Goal: Task Accomplishment & Management: Complete application form

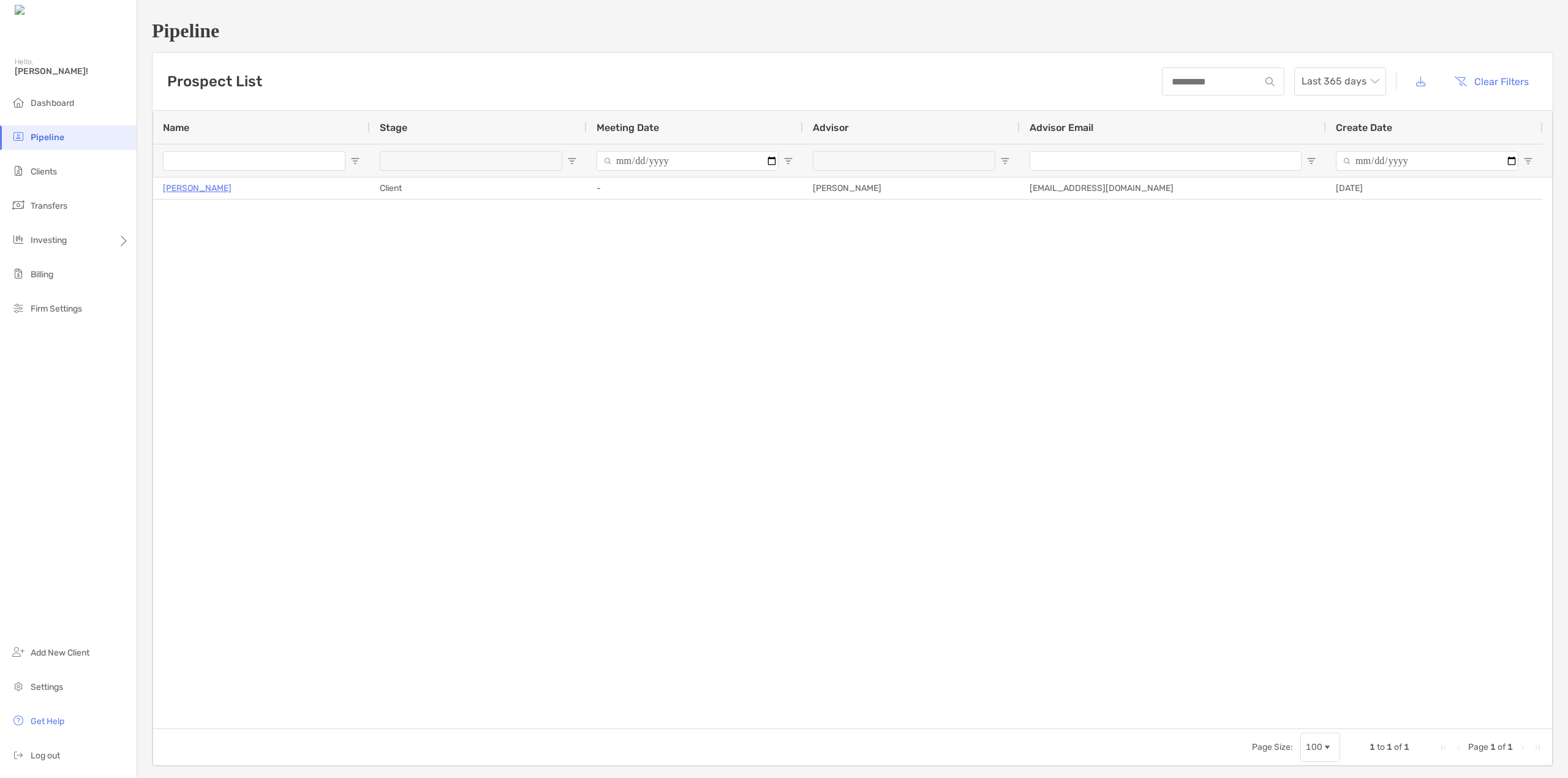
click at [34, 69] on span "[PERSON_NAME]!" at bounding box center [72, 72] width 114 height 10
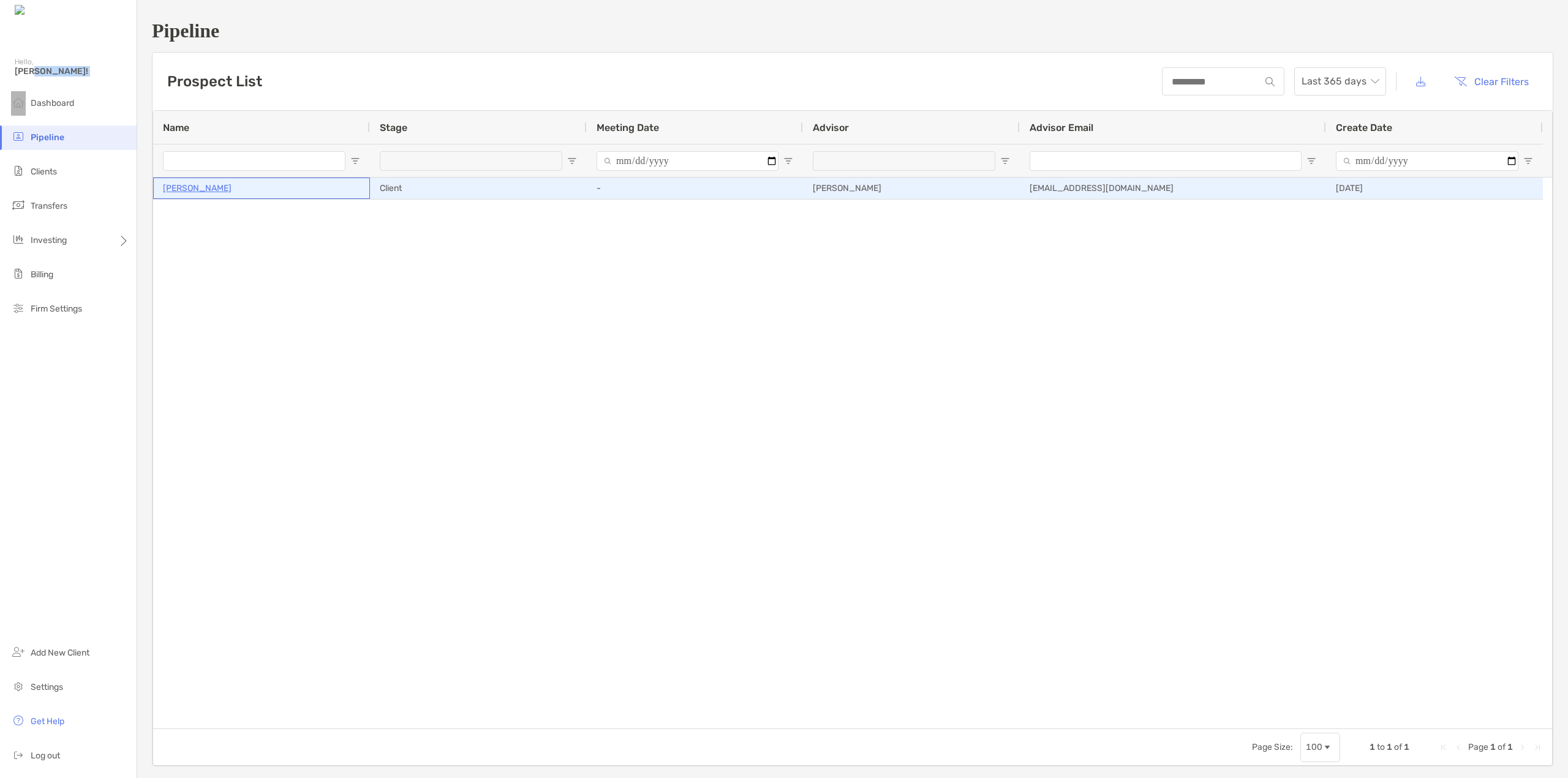
click at [182, 193] on p "[PERSON_NAME]" at bounding box center [197, 188] width 68 height 15
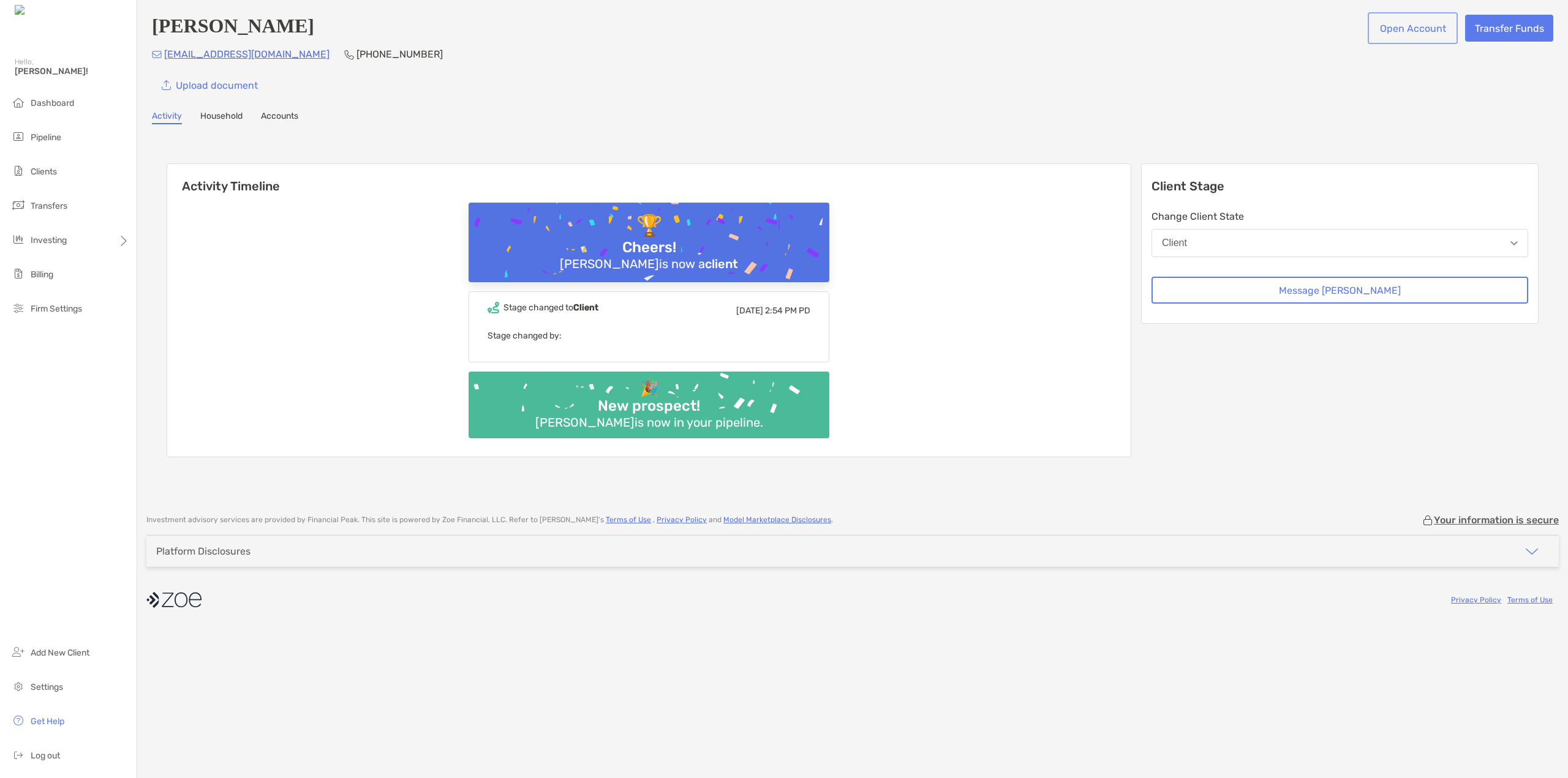
click at [1395, 25] on button "Open Account" at bounding box center [1413, 28] width 85 height 27
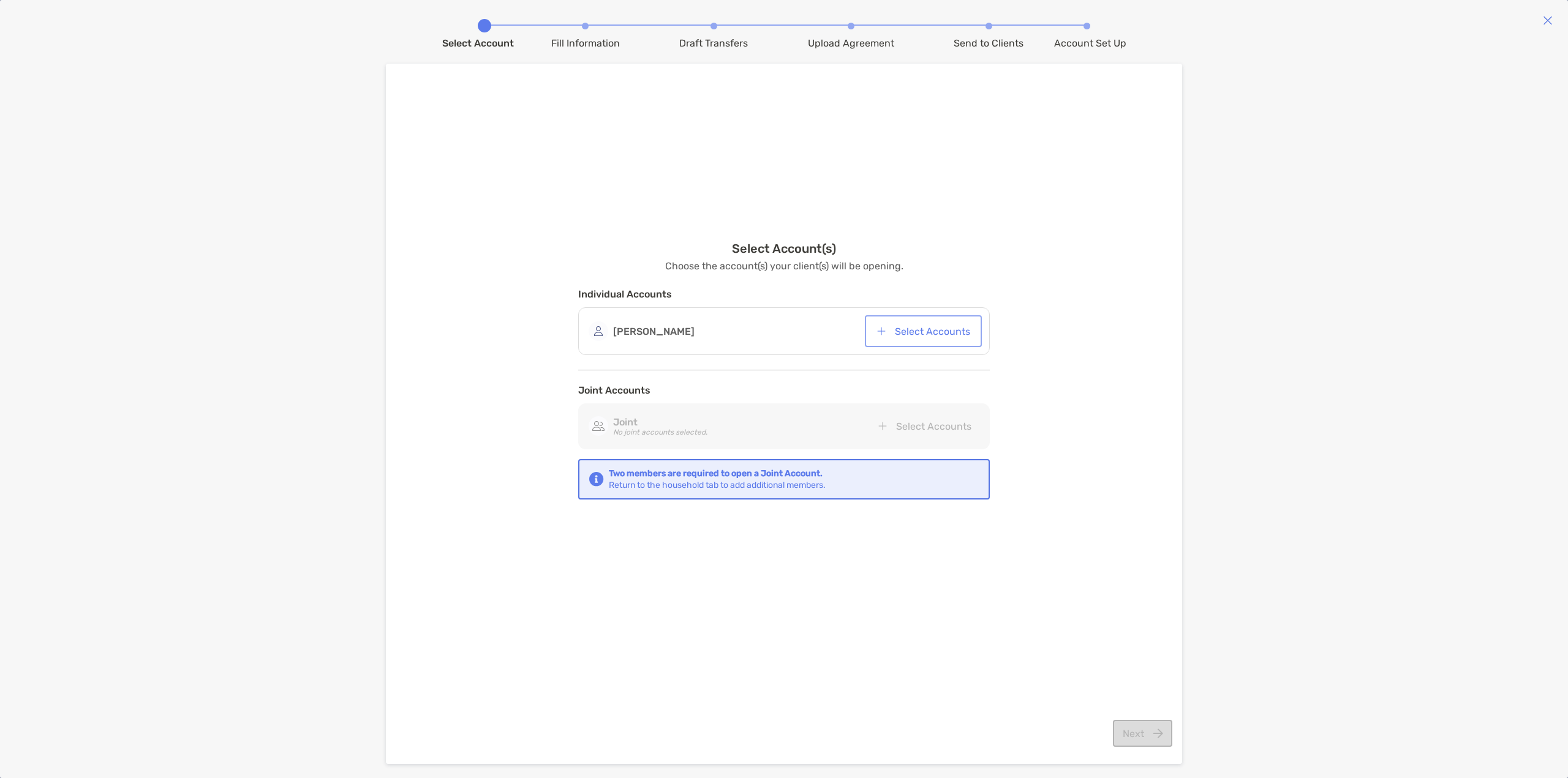
click at [917, 330] on button "Select Accounts" at bounding box center [923, 331] width 112 height 27
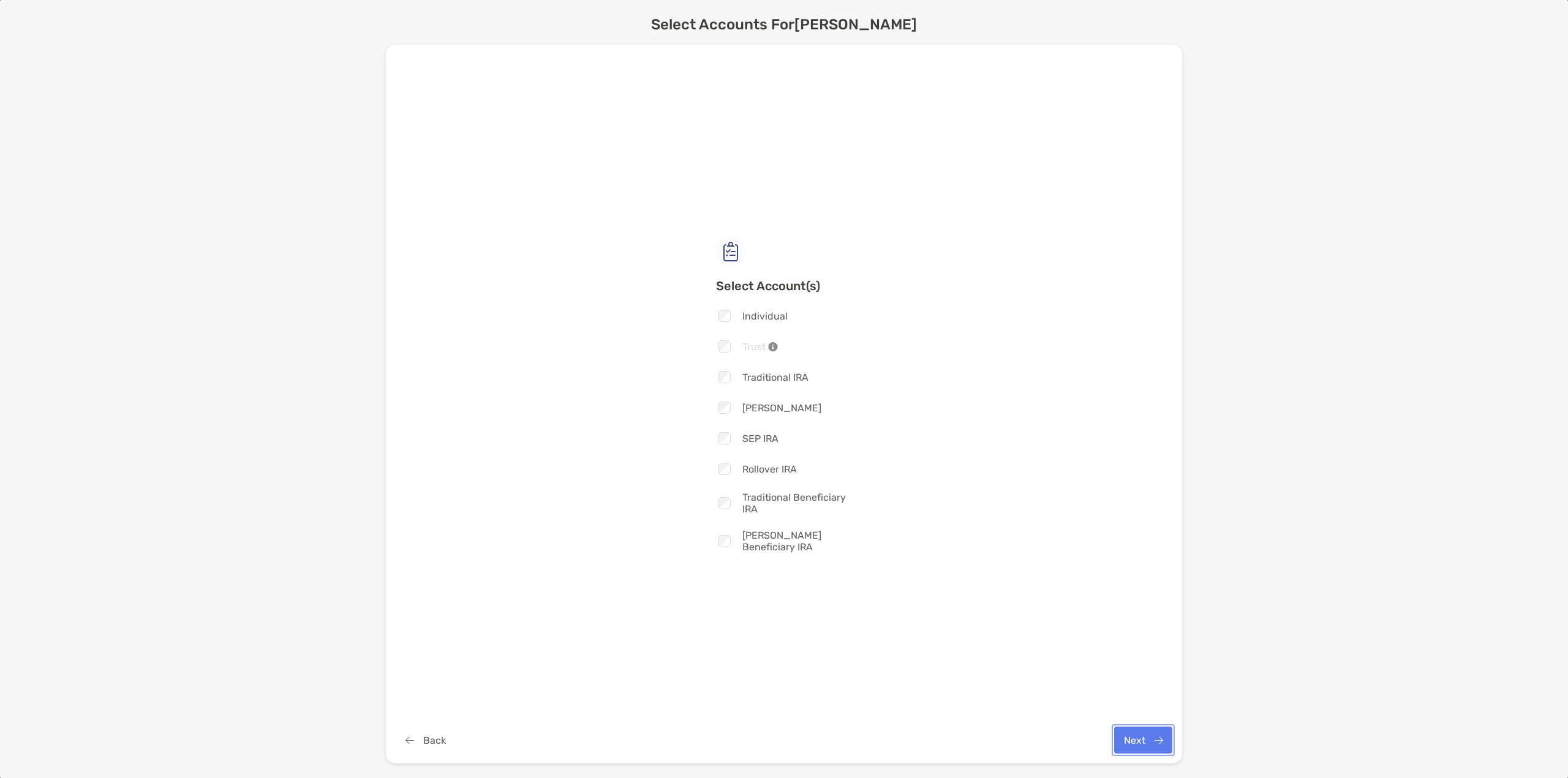
click at [1139, 739] on button "Next" at bounding box center [1143, 741] width 58 height 27
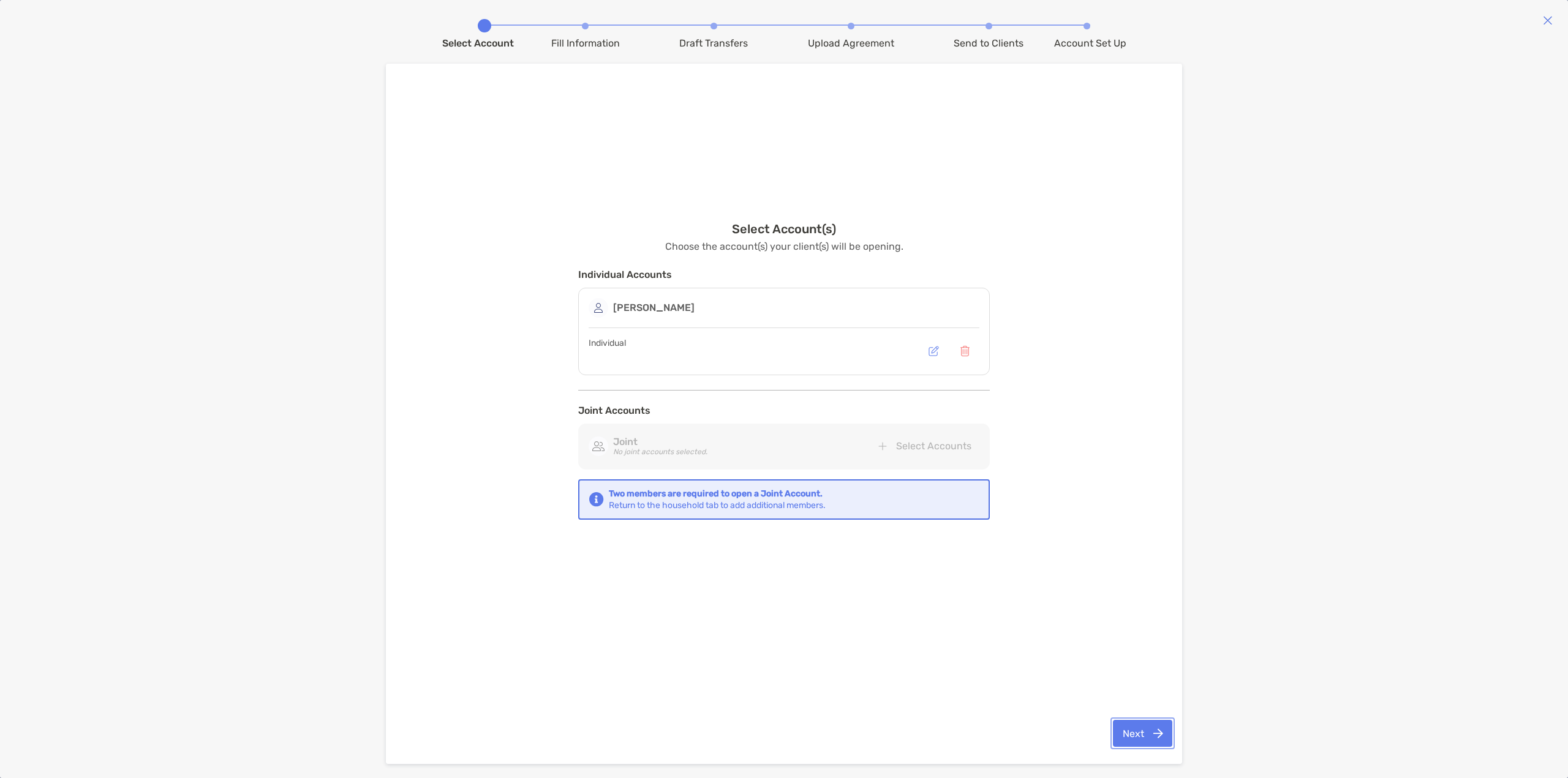
click at [1133, 734] on button "Next" at bounding box center [1143, 734] width 60 height 27
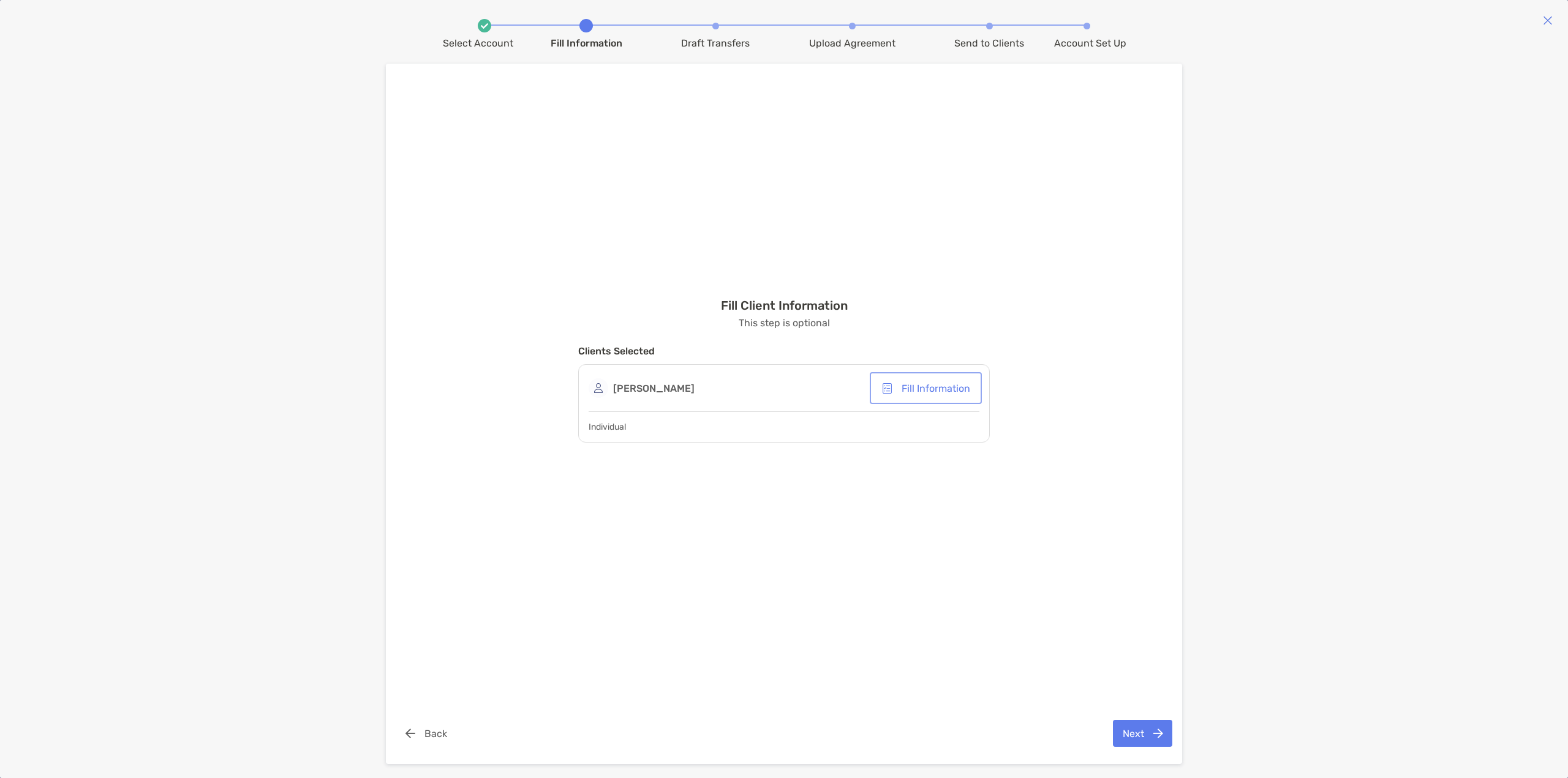
click at [937, 391] on button "Fill Information" at bounding box center [926, 389] width 107 height 27
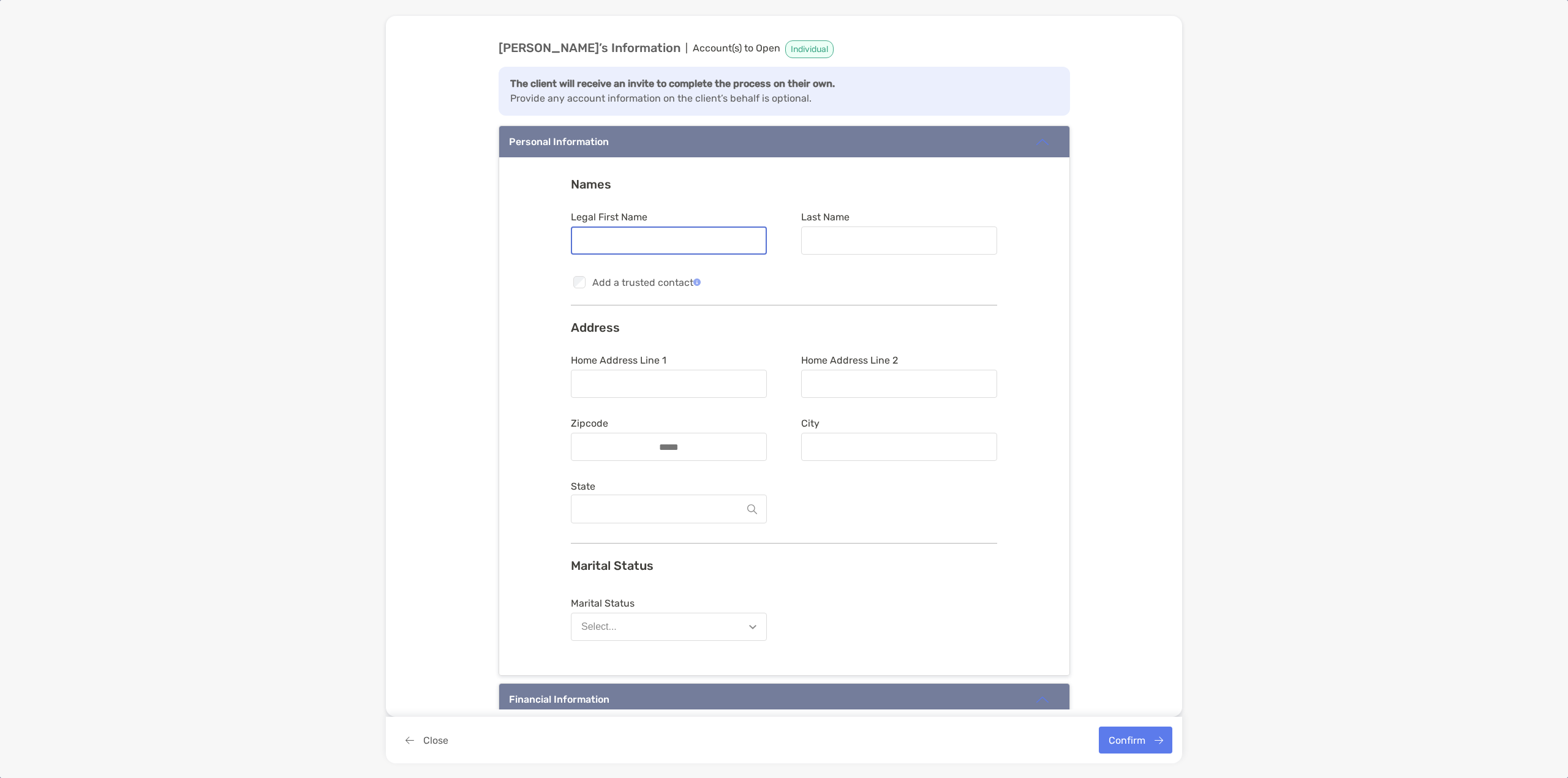
click at [634, 239] on input "Legal First Name" at bounding box center [668, 241] width 194 height 10
type input "***"
click at [851, 231] on div at bounding box center [900, 240] width 196 height 28
click at [851, 236] on input "Last Name" at bounding box center [899, 241] width 194 height 10
type input "****"
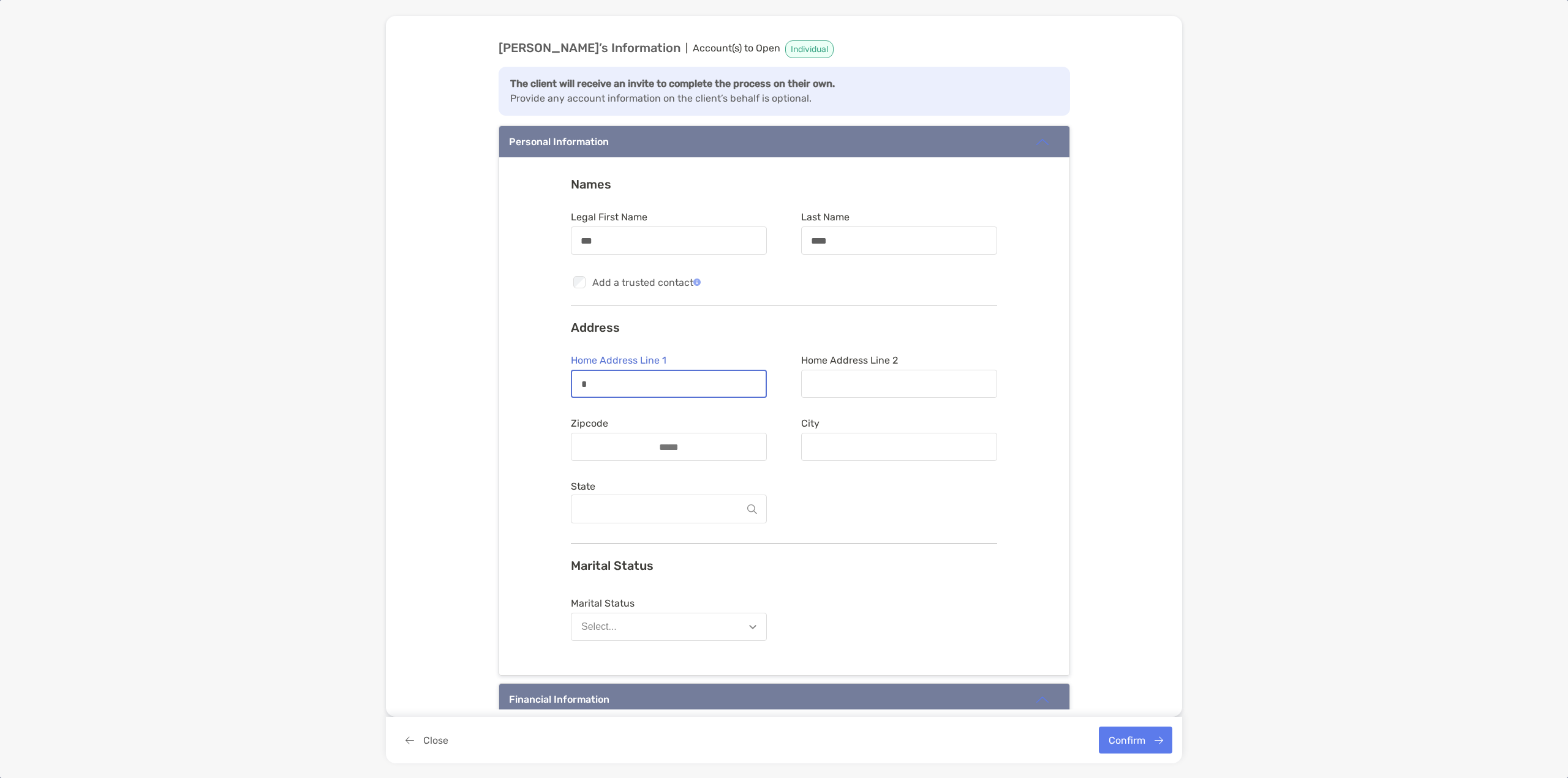
type input "**********"
type input "*****"
type input "**********"
type input "**"
type input "**********"
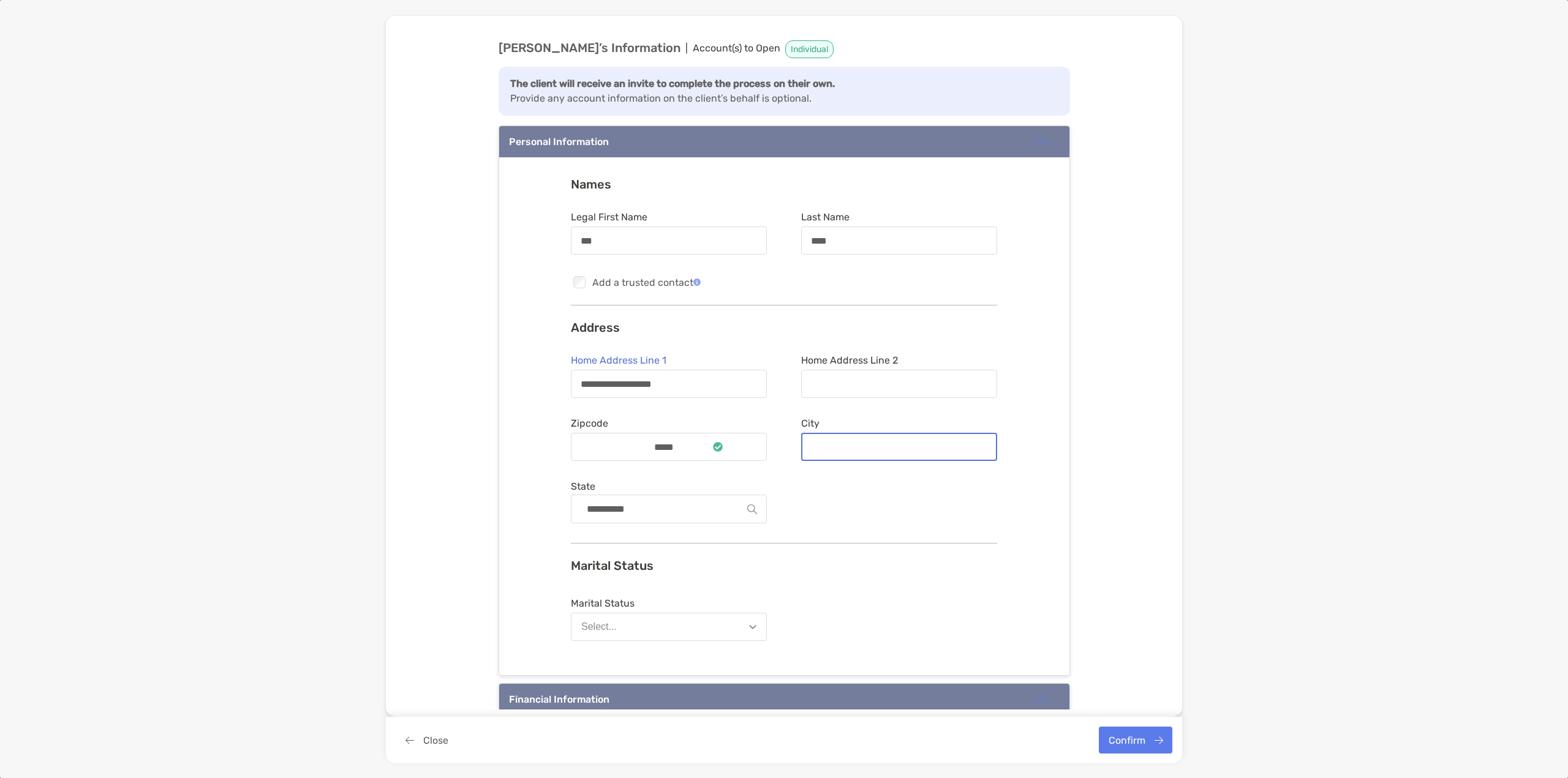
click at [856, 447] on input "City" at bounding box center [899, 447] width 194 height 10
type input "**********"
type input "**"
click at [702, 625] on button "Select..." at bounding box center [668, 626] width 196 height 28
click at [676, 688] on button "Married" at bounding box center [668, 688] width 194 height 32
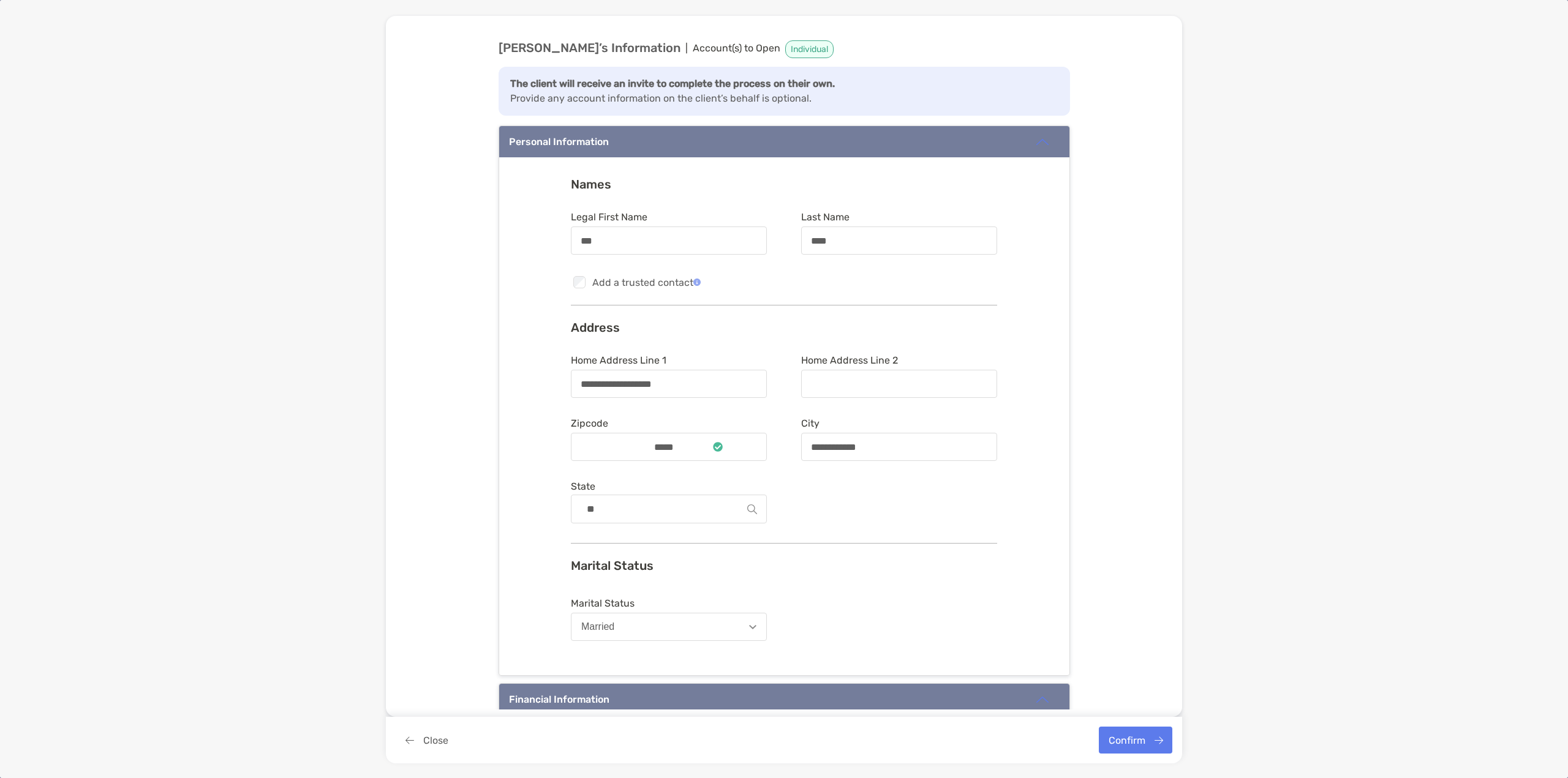
click at [830, 582] on div "Marital Status Marital Status Married" at bounding box center [784, 604] width 426 height 92
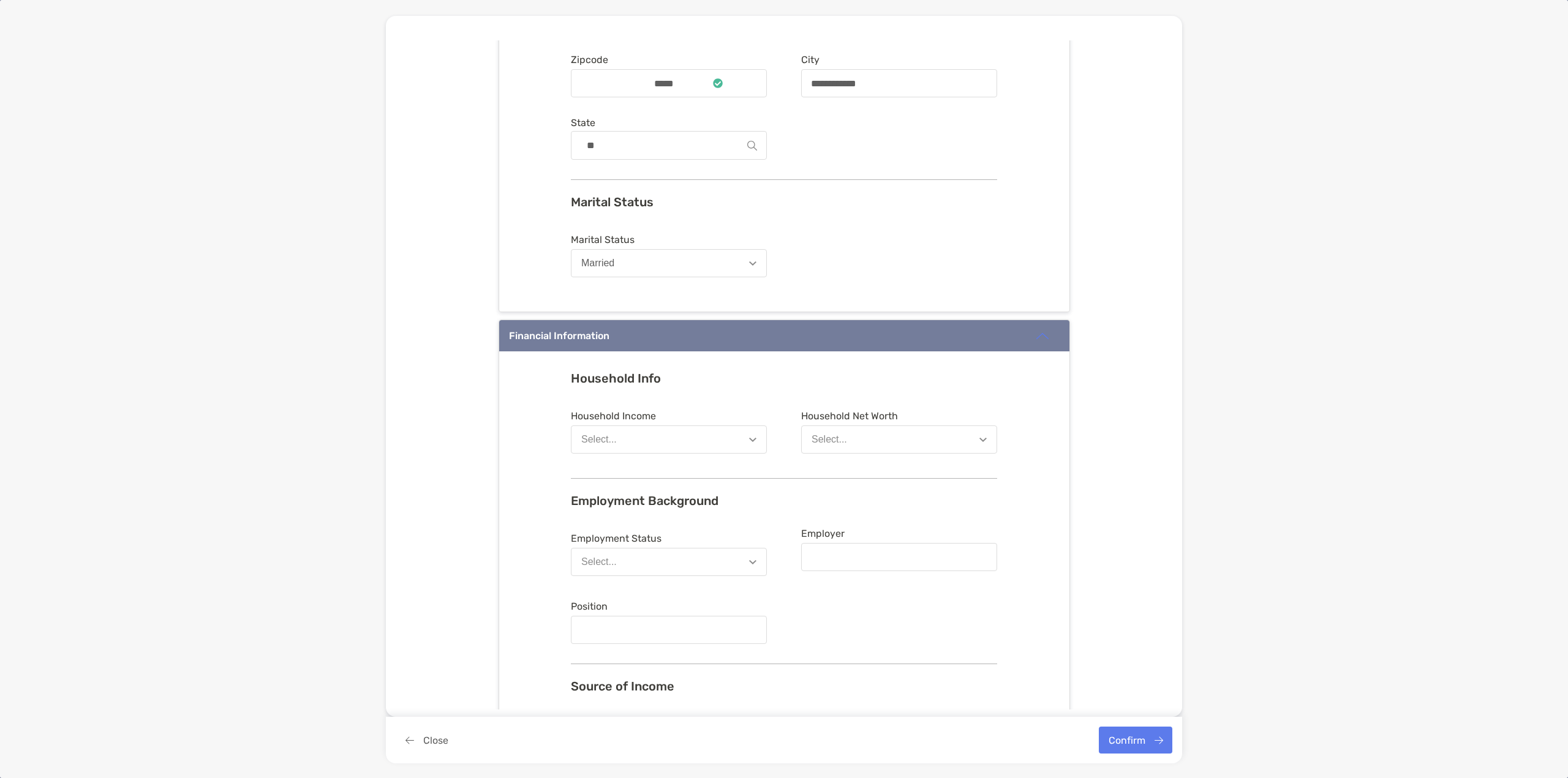
scroll to position [367, 0]
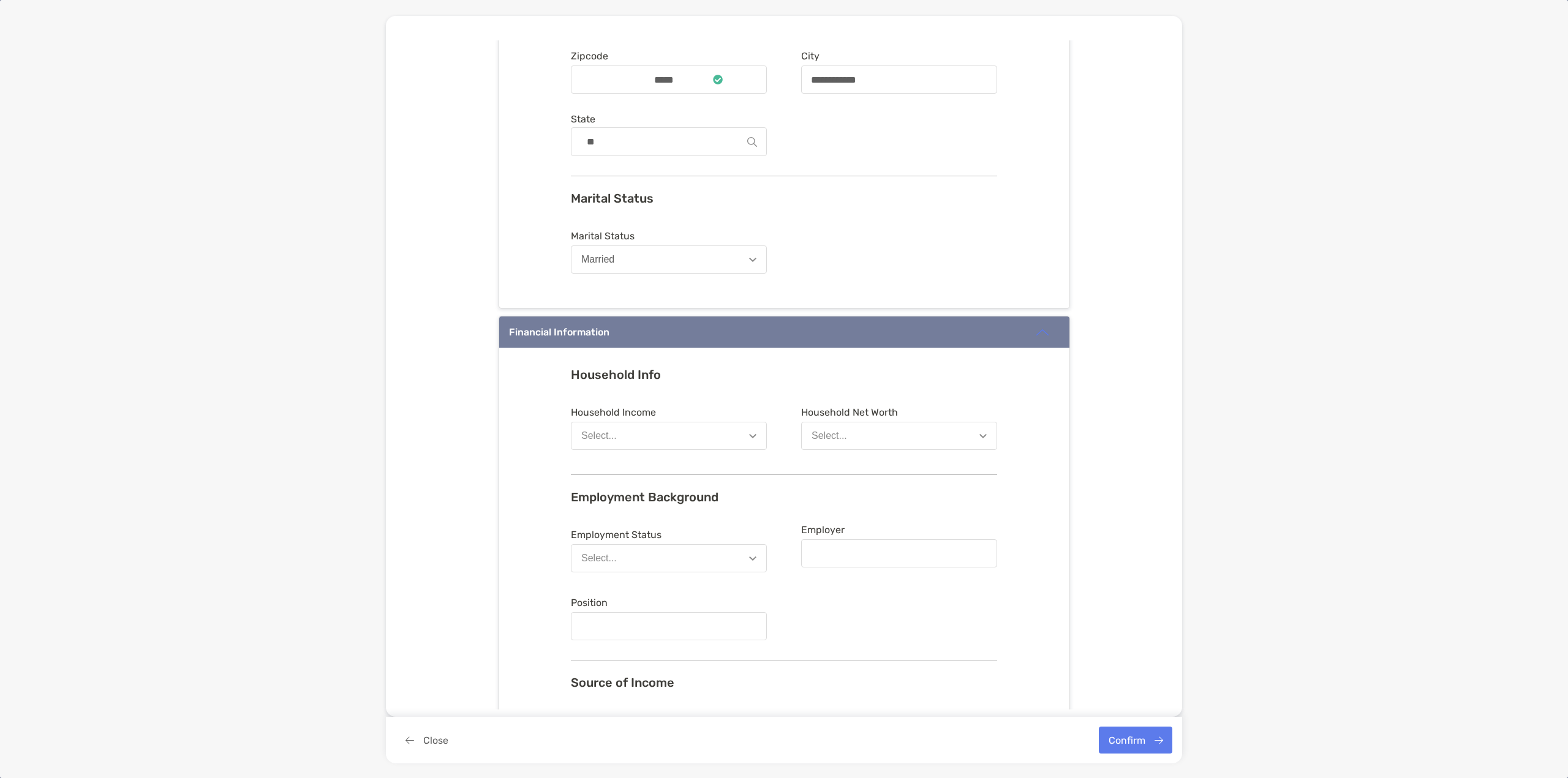
click at [751, 434] on img "button" at bounding box center [753, 435] width 8 height 4
click at [677, 566] on button "$100,001 - $200,000" at bounding box center [668, 561] width 194 height 32
click at [878, 440] on button "Select..." at bounding box center [900, 435] width 196 height 28
click at [914, 560] on button "$1,000,001 - $5,000,000" at bounding box center [899, 561] width 194 height 32
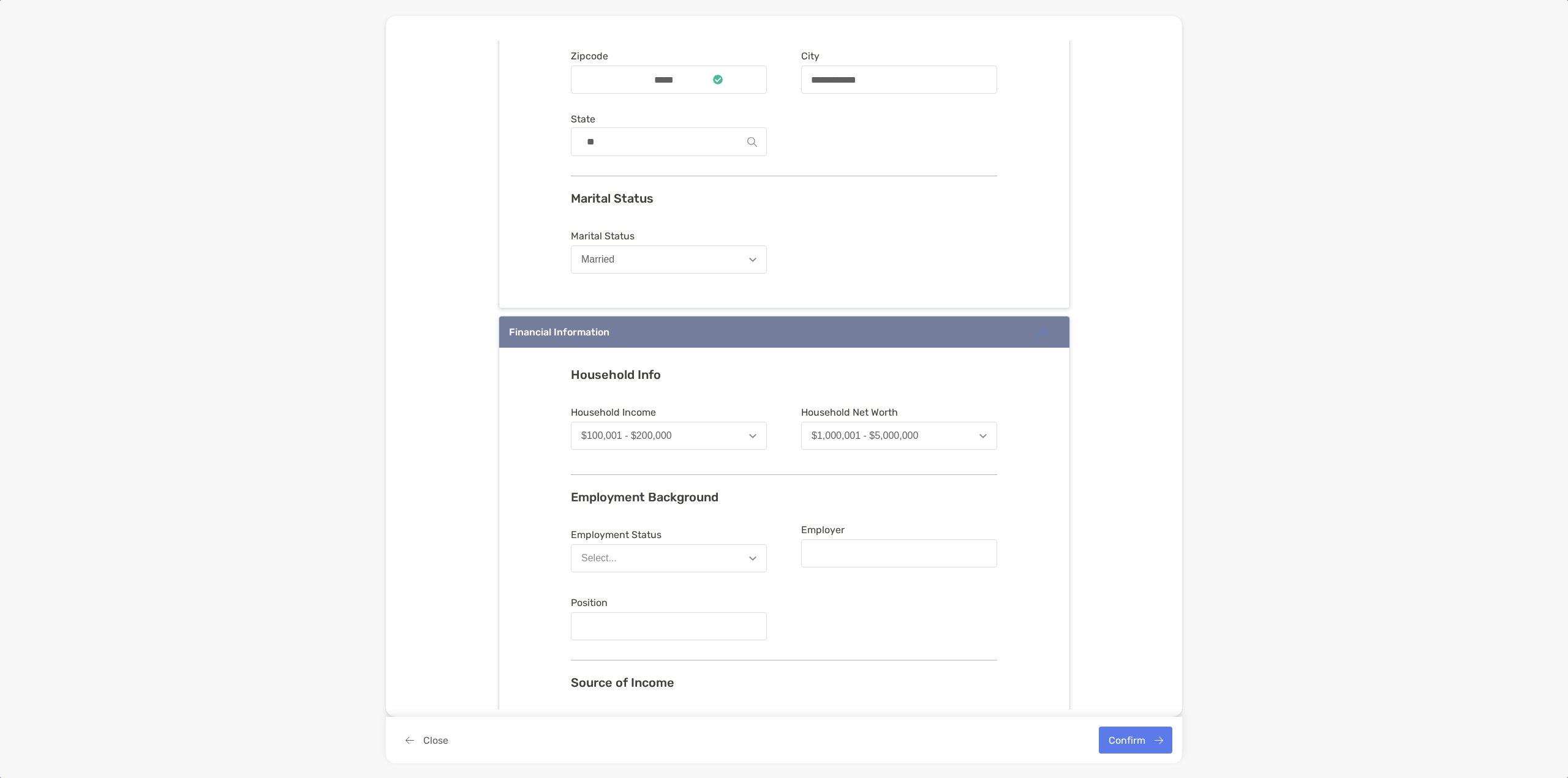
click at [747, 556] on button "Select..." at bounding box center [668, 558] width 196 height 28
click at [676, 585] on button "Employed" at bounding box center [668, 588] width 194 height 32
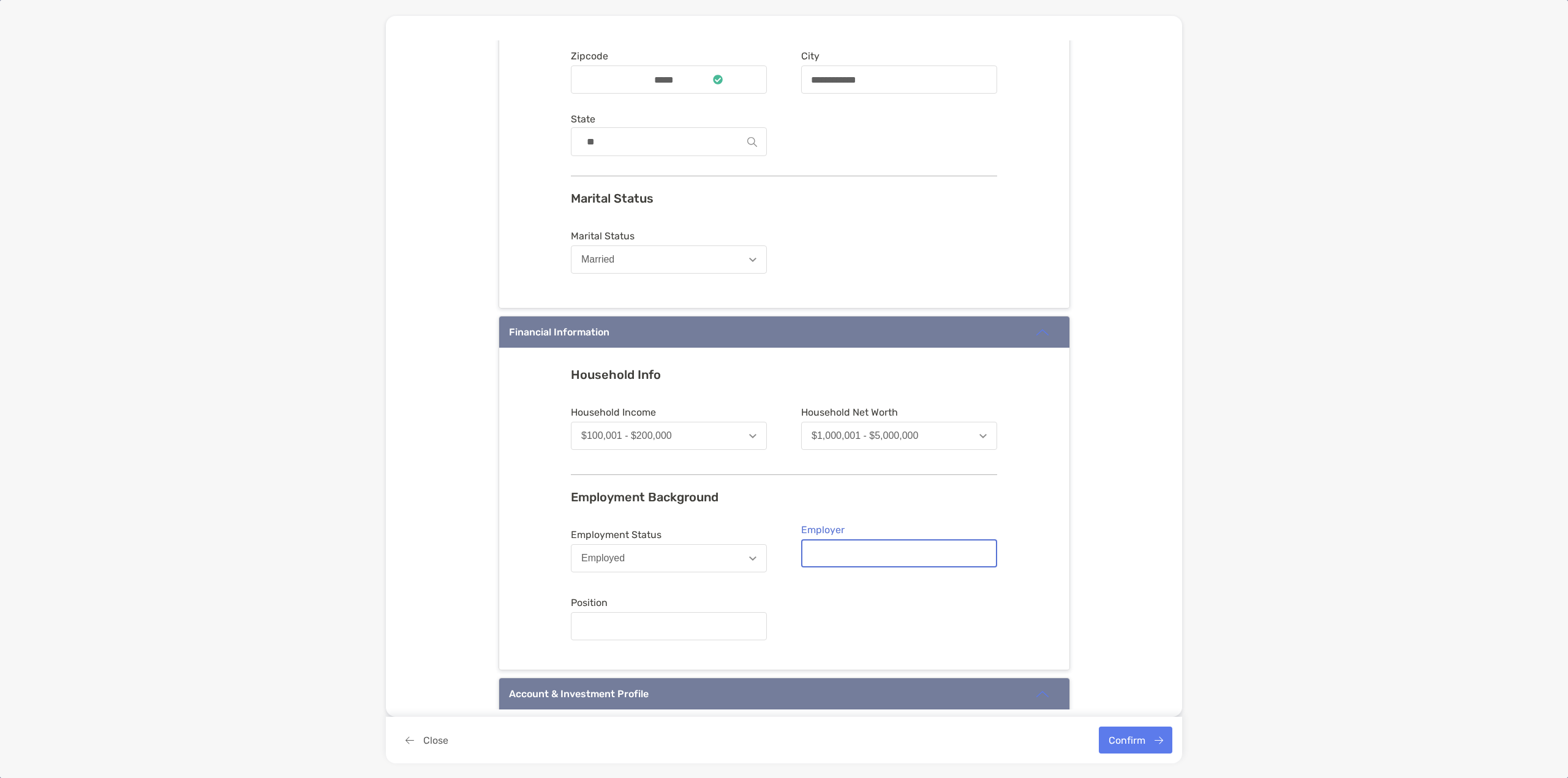
click at [838, 556] on input "Employer" at bounding box center [899, 554] width 194 height 10
type input "****"
click at [675, 624] on input "Position" at bounding box center [668, 626] width 194 height 10
type input "**********"
click at [817, 604] on form "**********" at bounding box center [784, 585] width 426 height 121
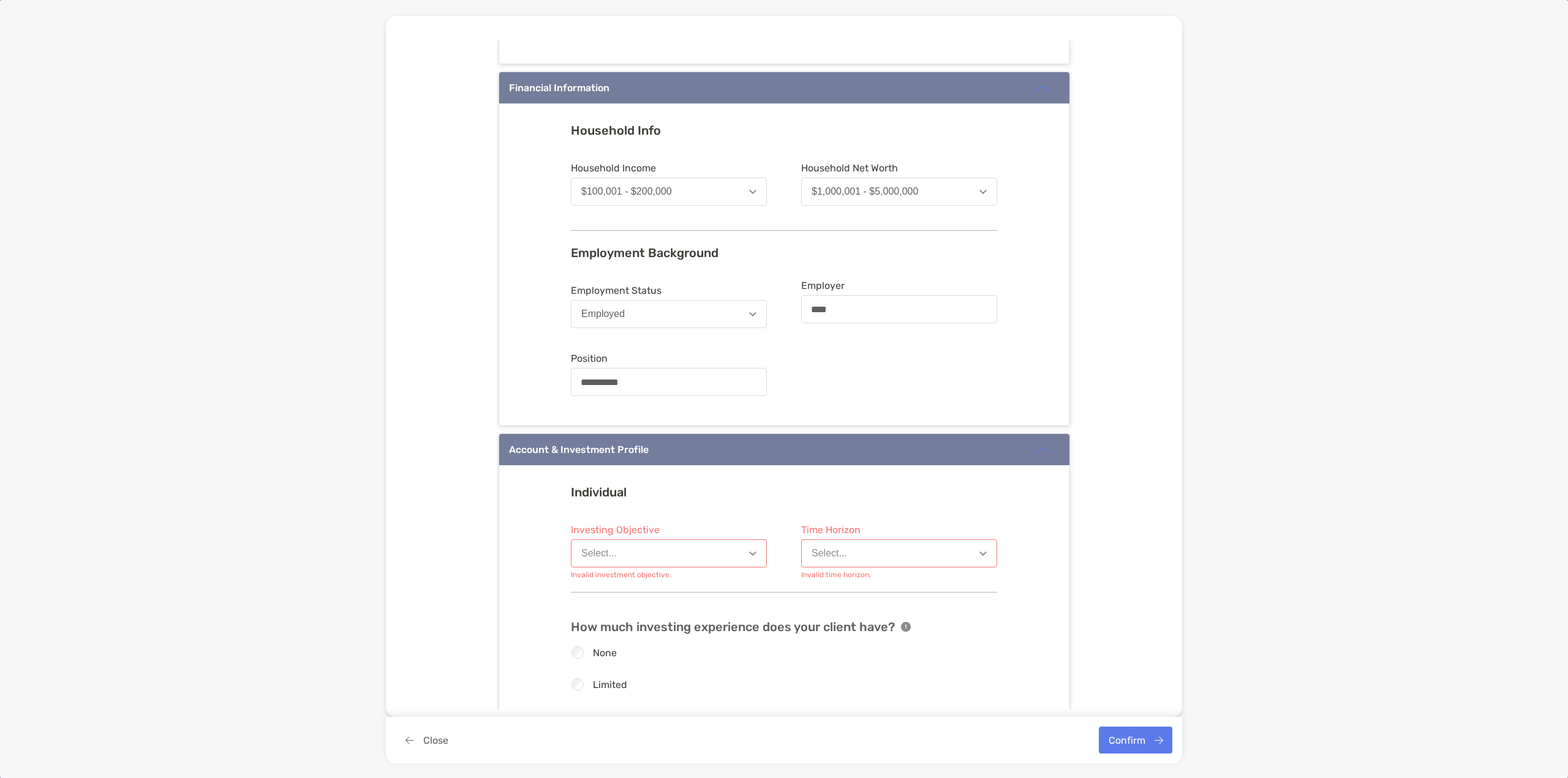
scroll to position [612, 0]
click at [712, 556] on button "Select..." at bounding box center [668, 552] width 196 height 28
click at [692, 683] on button "Long-Term Growth" at bounding box center [668, 677] width 194 height 32
click at [859, 560] on button "Select..." at bounding box center [900, 552] width 196 height 28
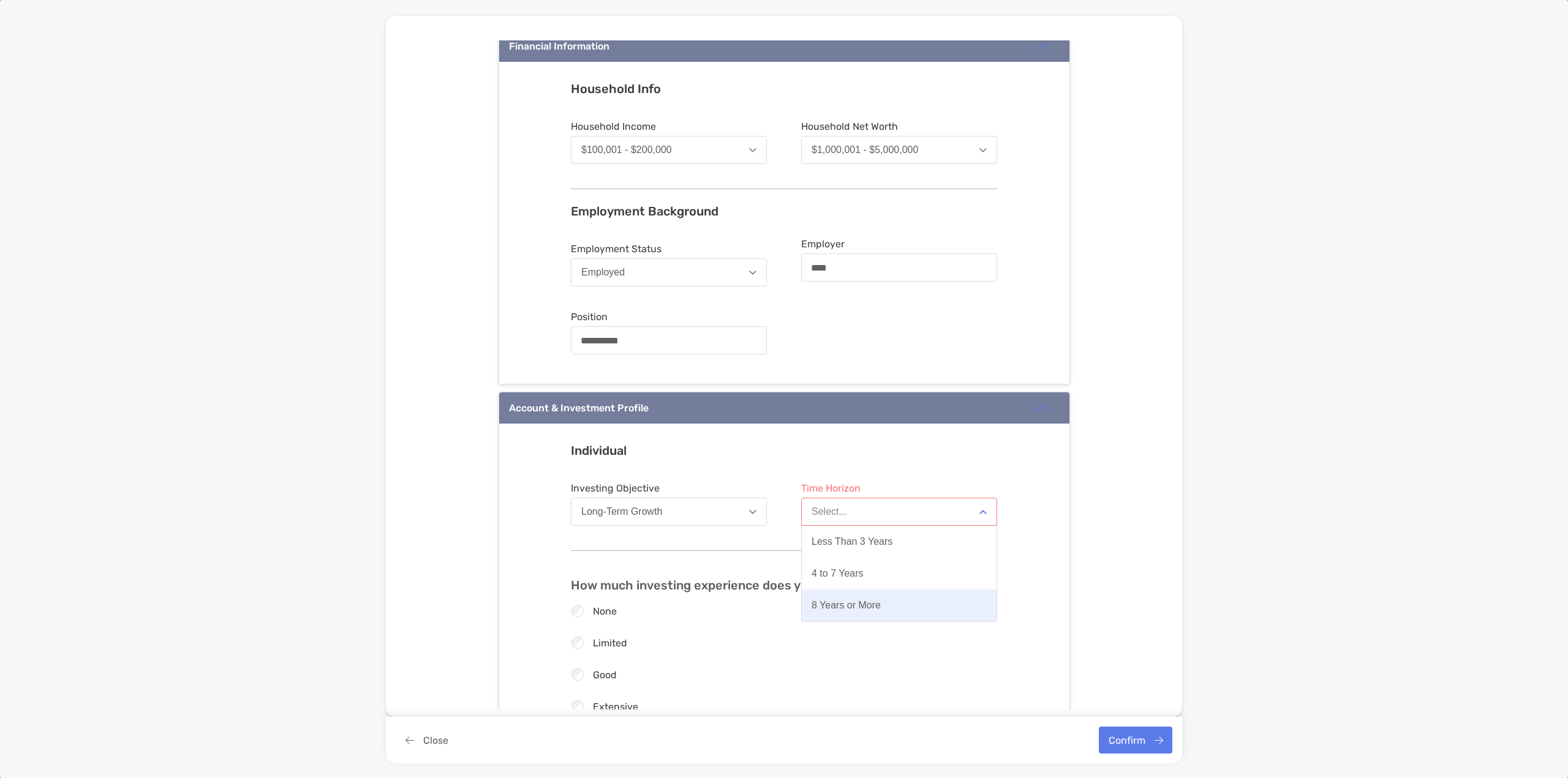
scroll to position [673, 0]
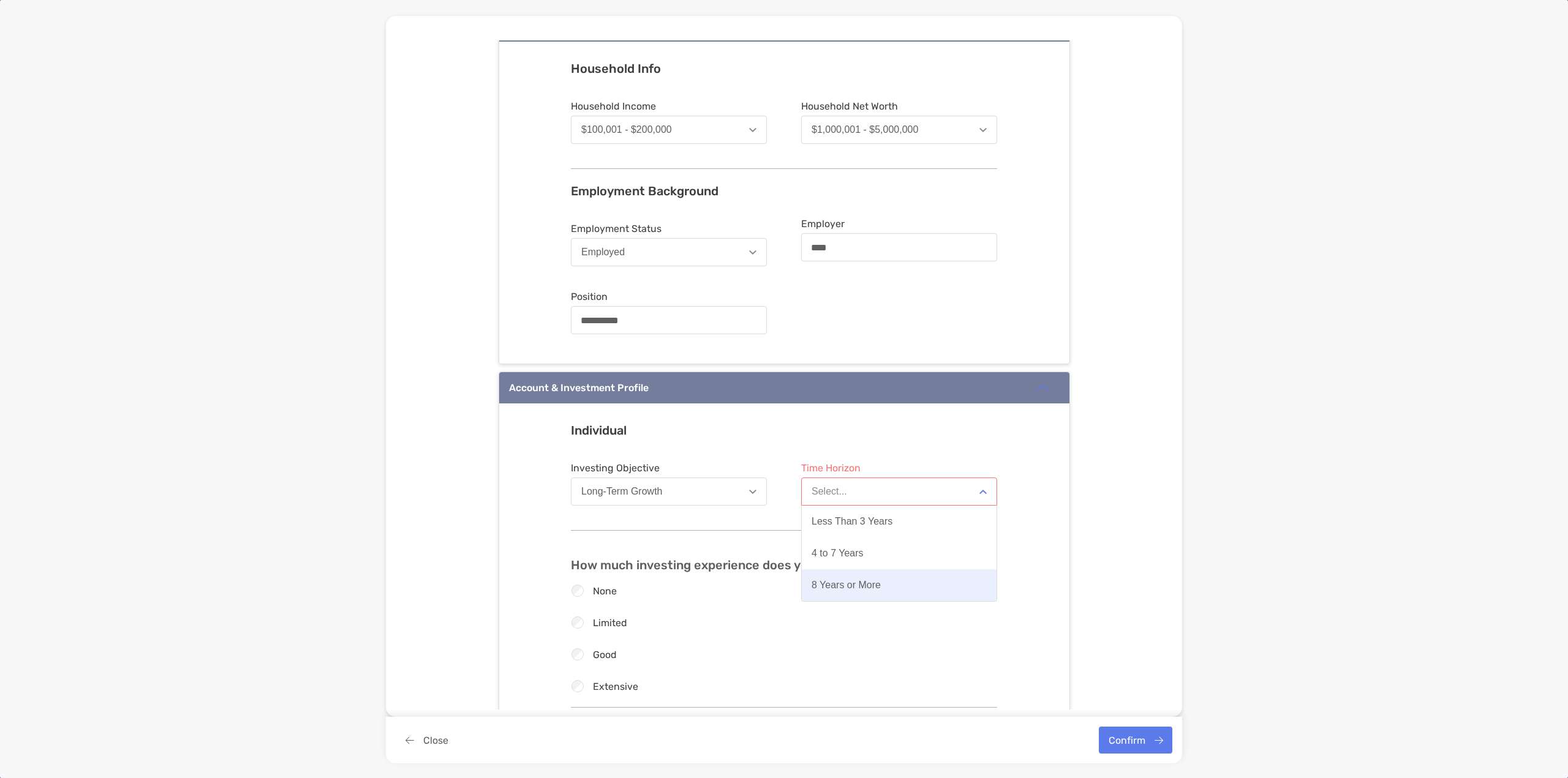
click at [884, 588] on button "8 Years or More" at bounding box center [899, 585] width 194 height 32
click at [612, 688] on label "Extensive" at bounding box center [615, 686] width 45 height 10
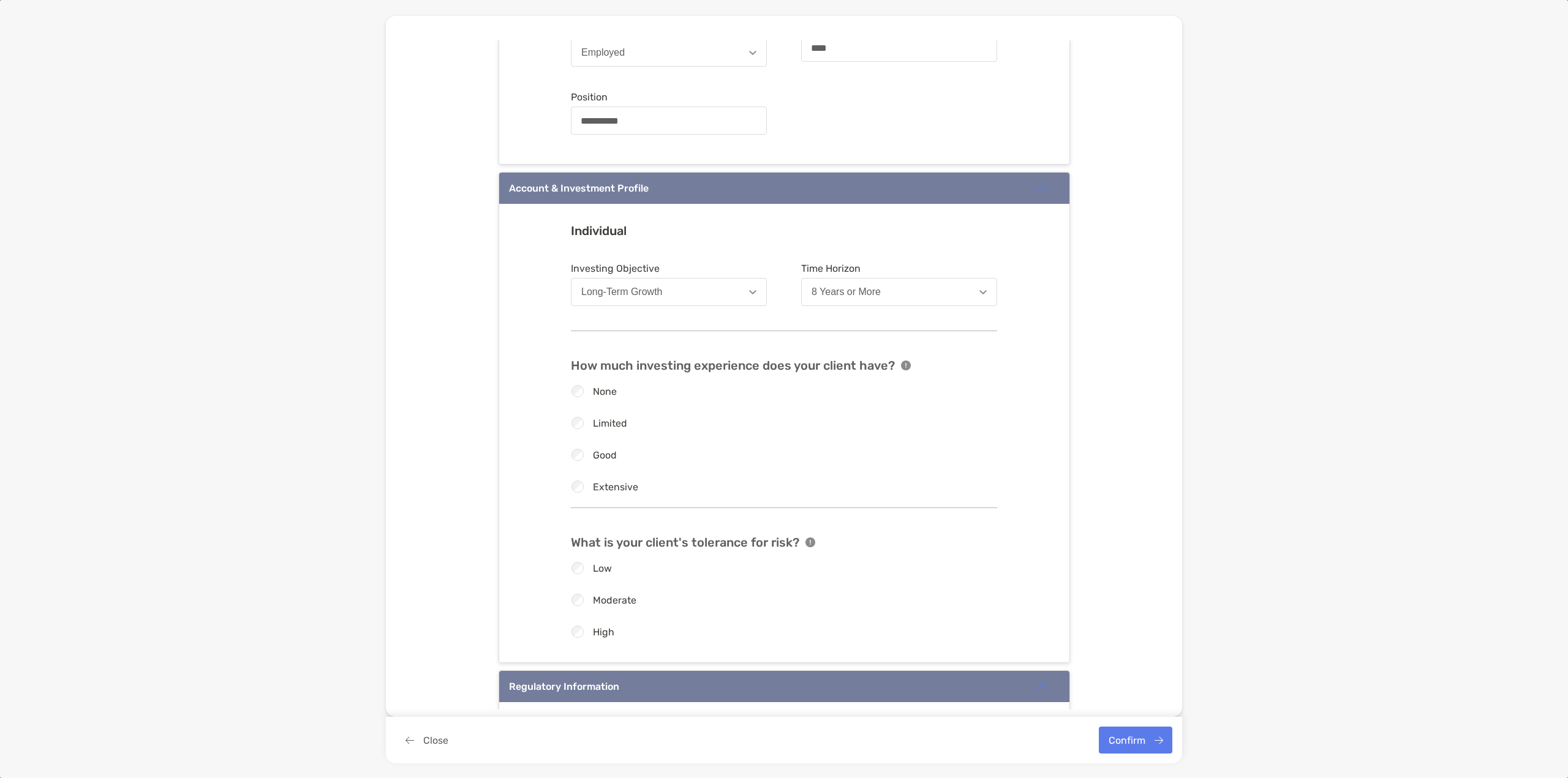
scroll to position [918, 0]
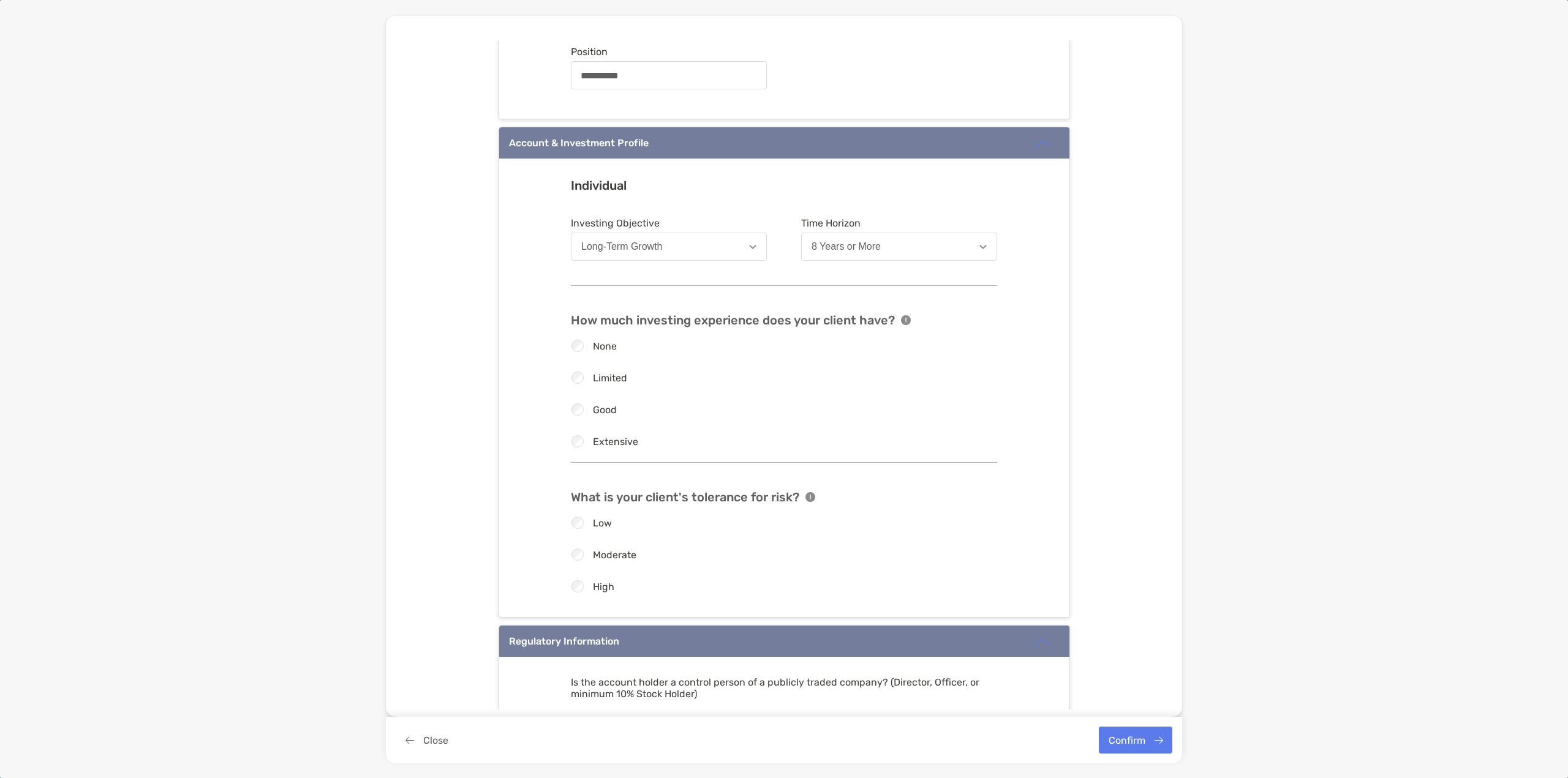
click at [601, 585] on label "High" at bounding box center [603, 586] width 21 height 10
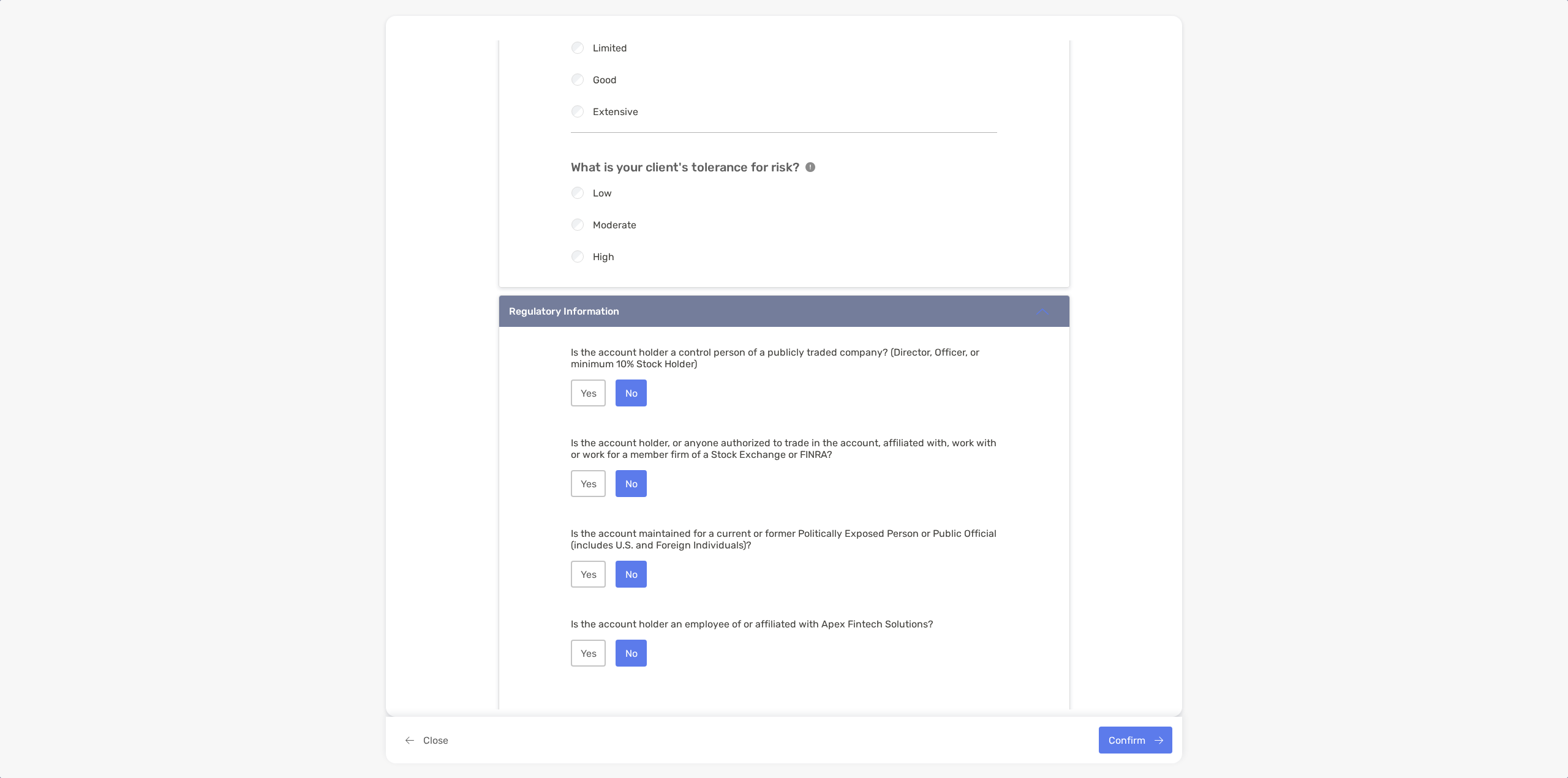
scroll to position [1261, 0]
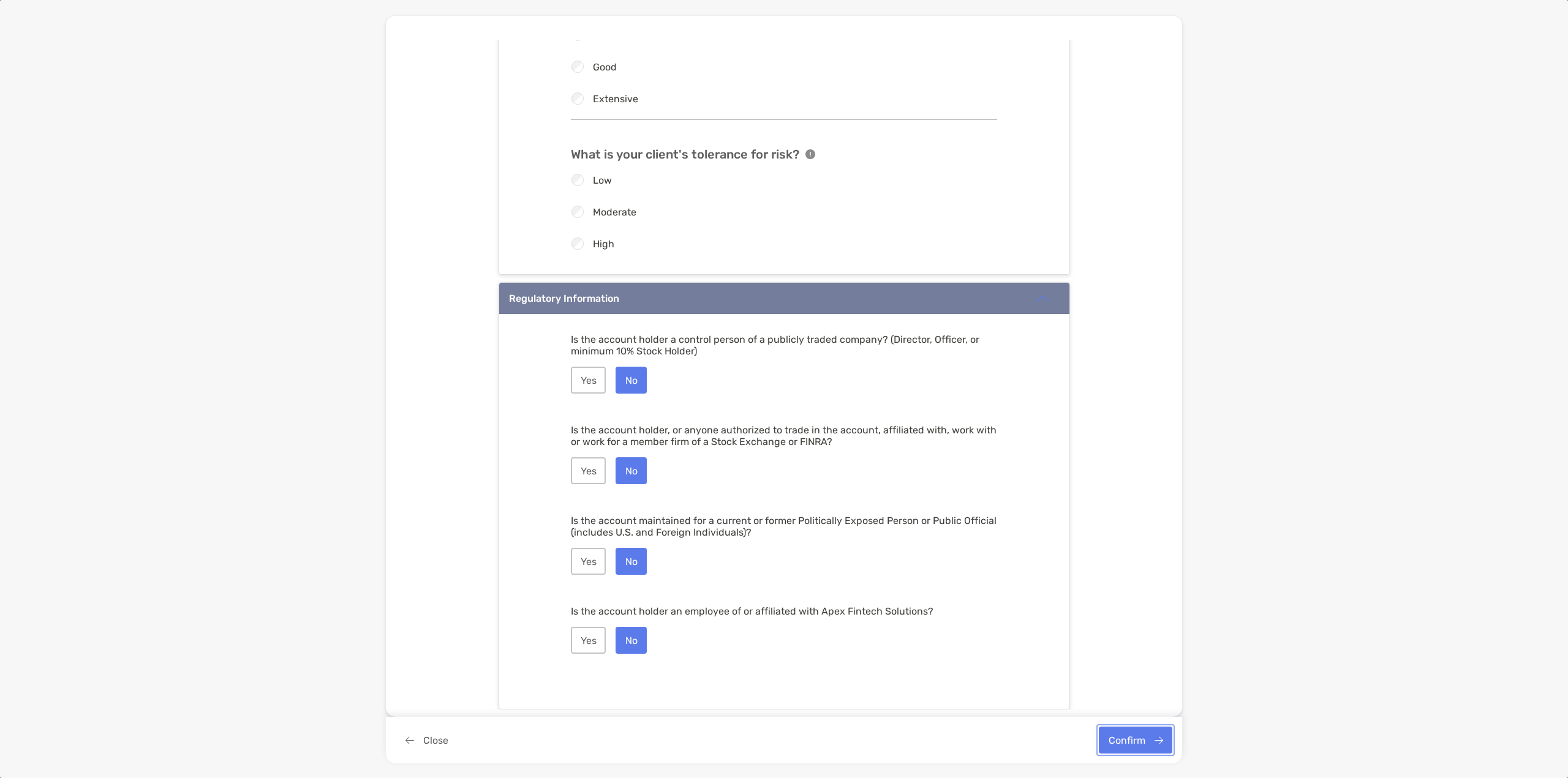
click at [1125, 744] on button "Confirm" at bounding box center [1136, 741] width 73 height 27
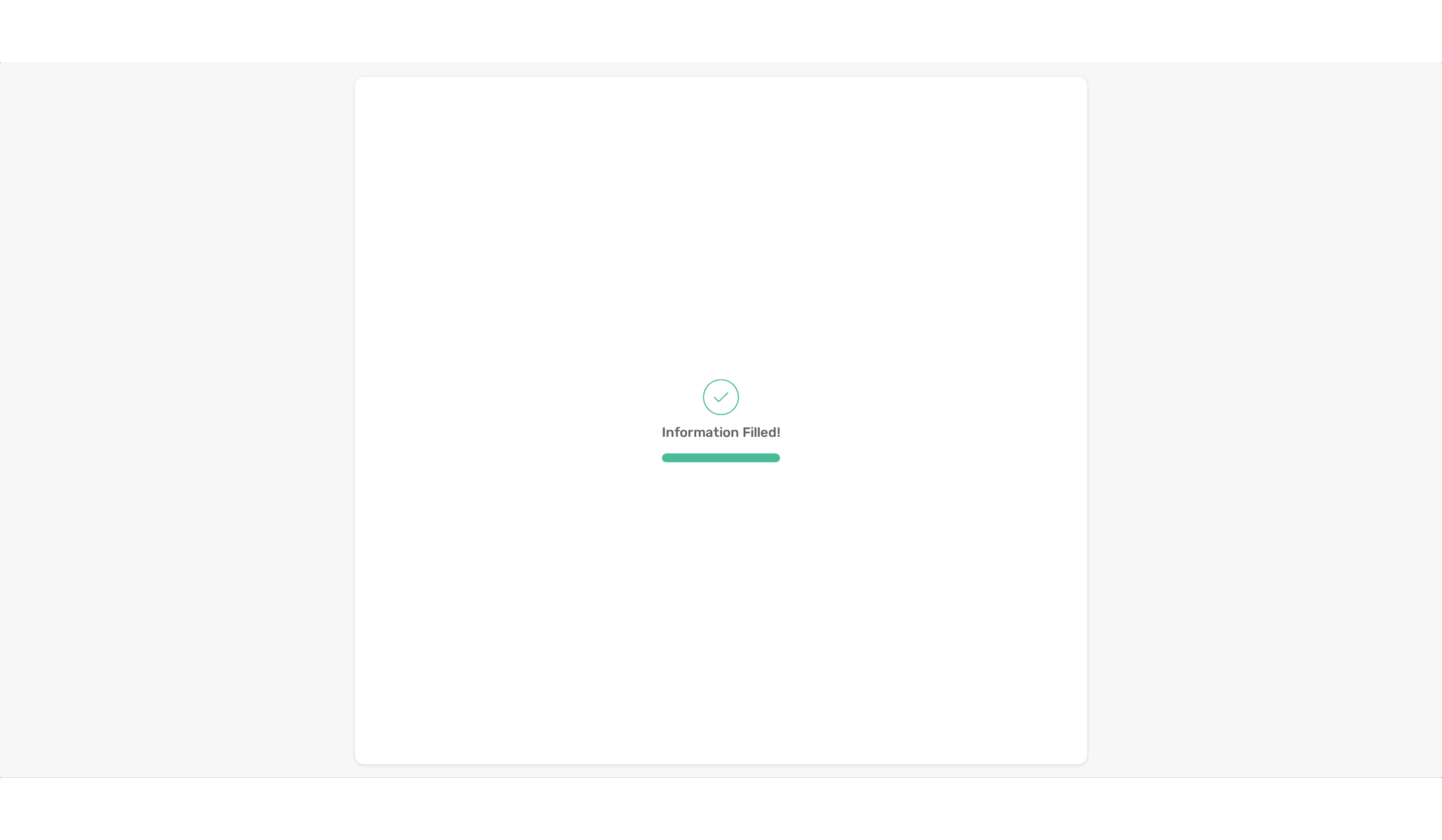
scroll to position [0, 0]
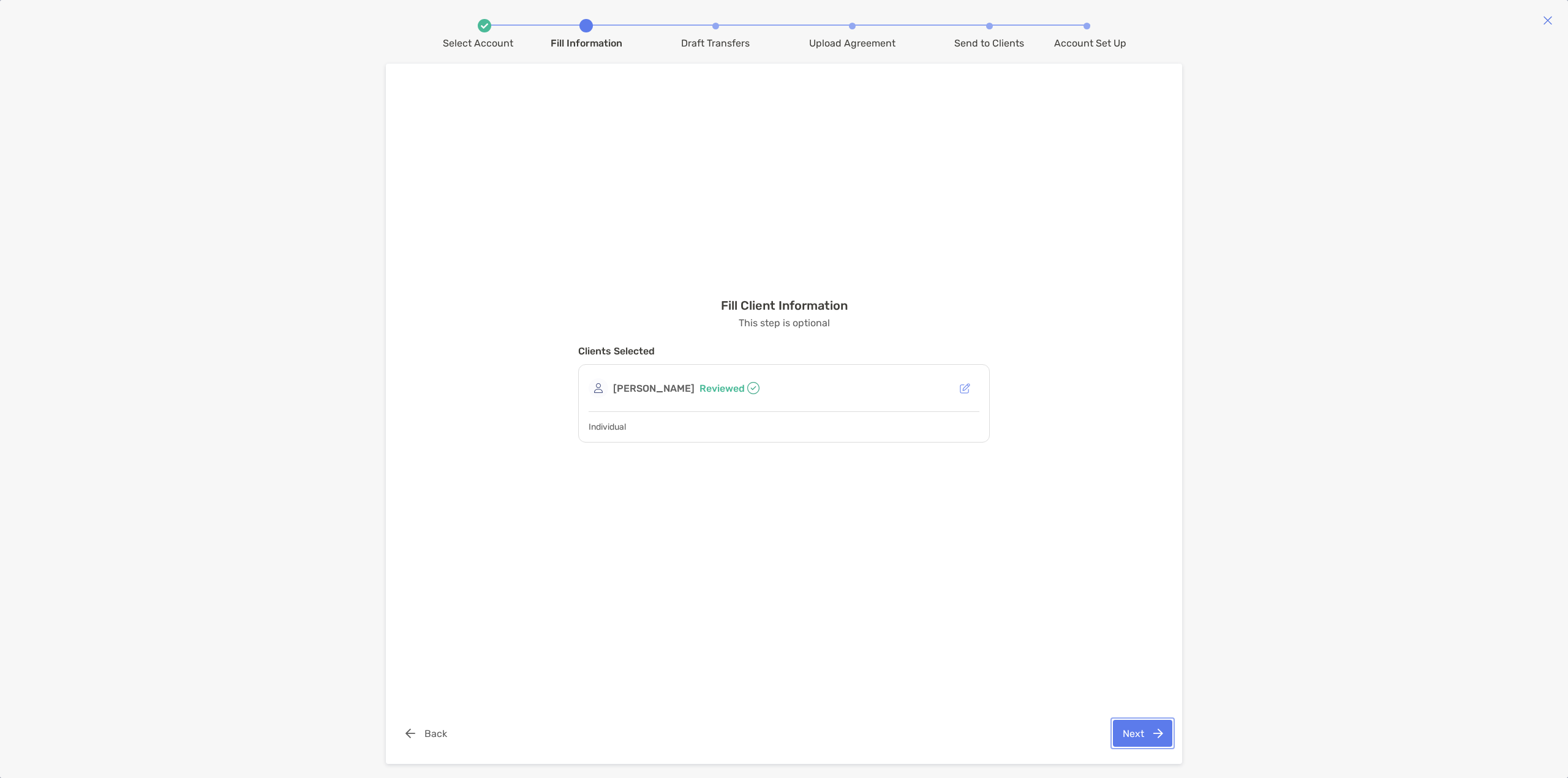
click at [1139, 734] on button "Next" at bounding box center [1143, 734] width 60 height 27
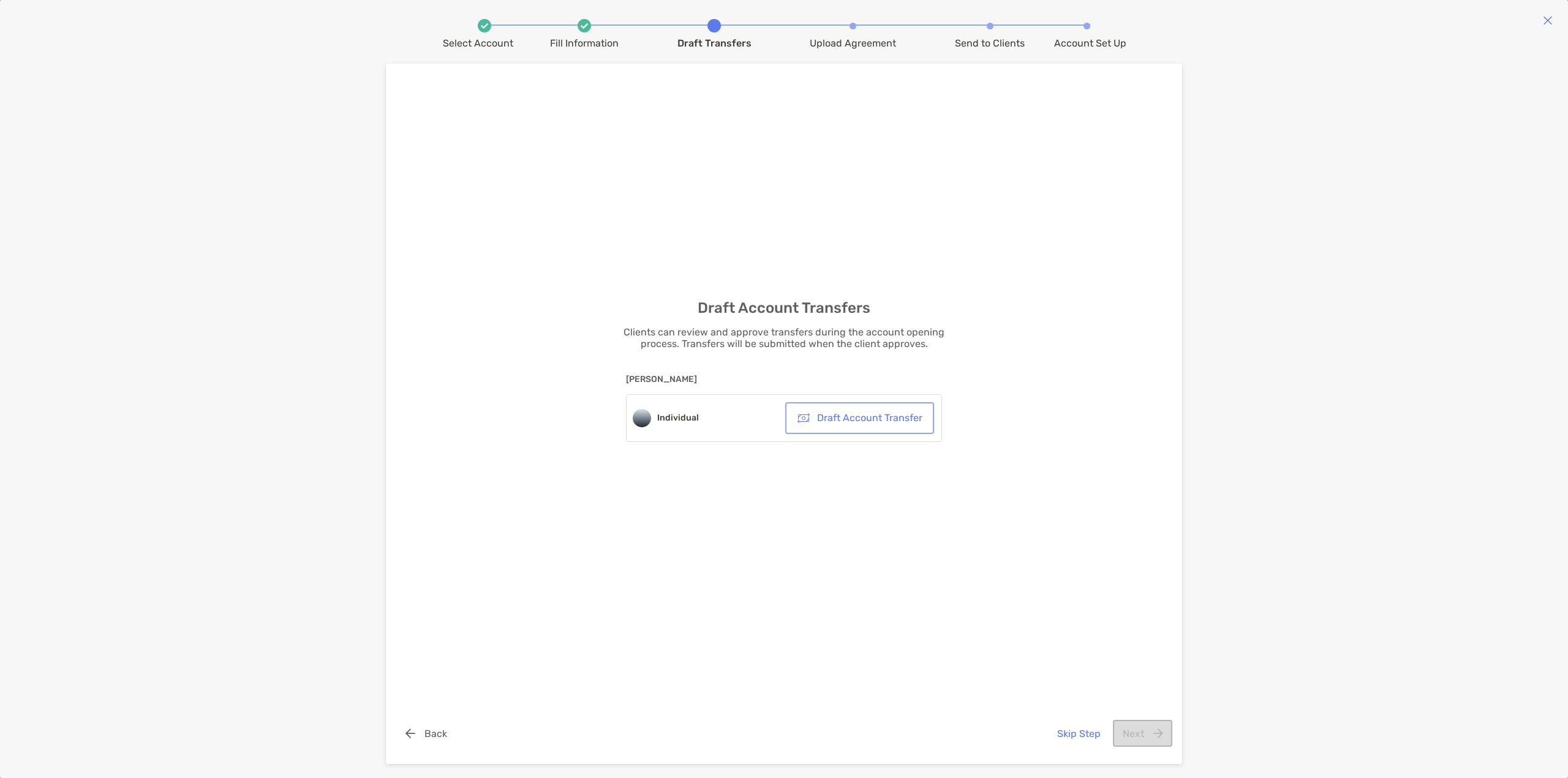
click at [849, 420] on button "Draft Account Transfer" at bounding box center [859, 418] width 144 height 27
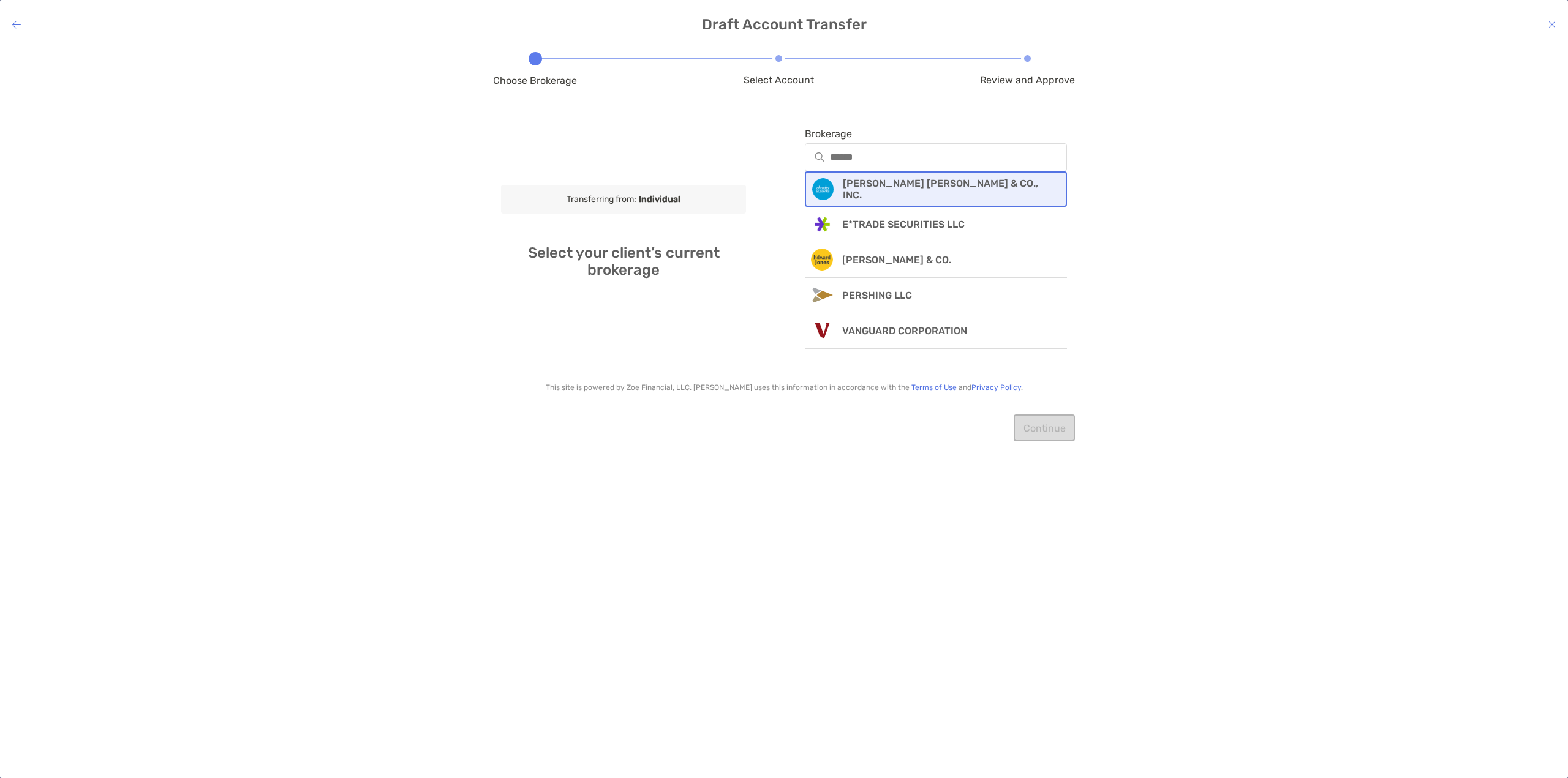
click at [895, 192] on p "CHARLES SCHWAB & CO., INC." at bounding box center [946, 188] width 208 height 23
click at [1049, 189] on img at bounding box center [1050, 188] width 6 height 6
click at [20, 24] on icon at bounding box center [16, 24] width 9 height 9
click at [9, 24] on h4 "Draft Account Transfer" at bounding box center [784, 25] width 1568 height 17
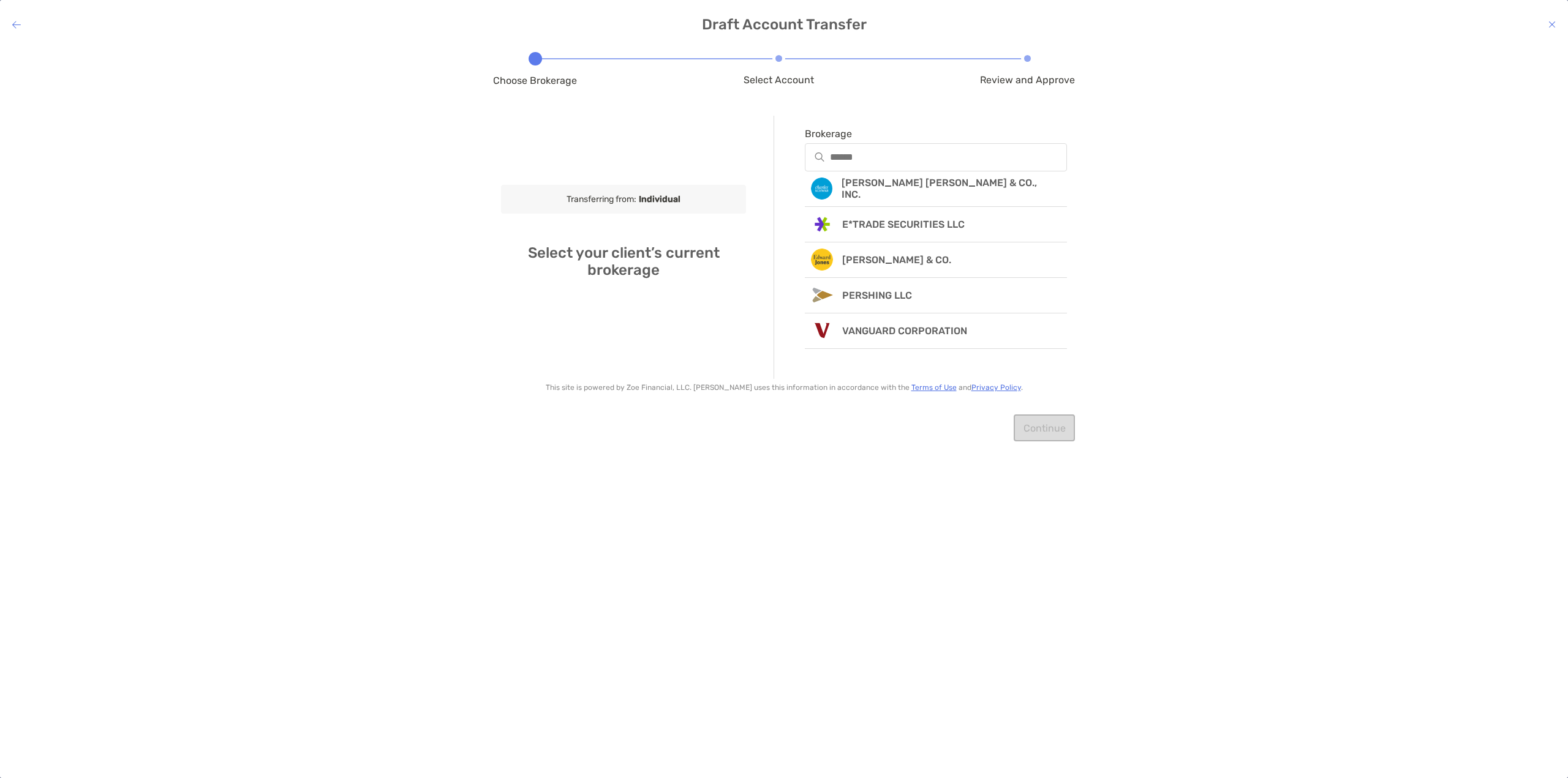
click at [16, 24] on icon at bounding box center [16, 24] width 9 height 9
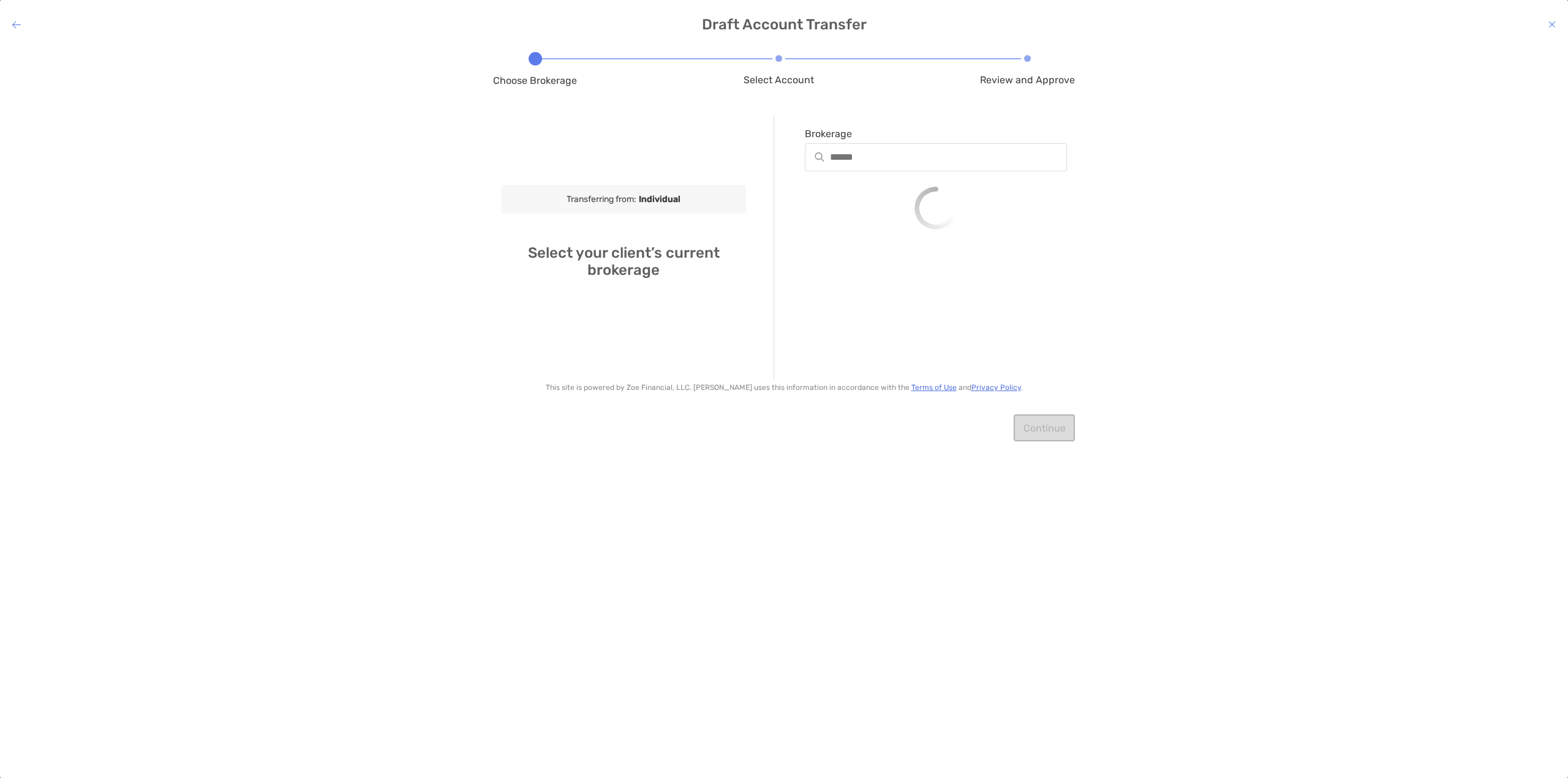
click at [16, 24] on icon at bounding box center [16, 24] width 9 height 9
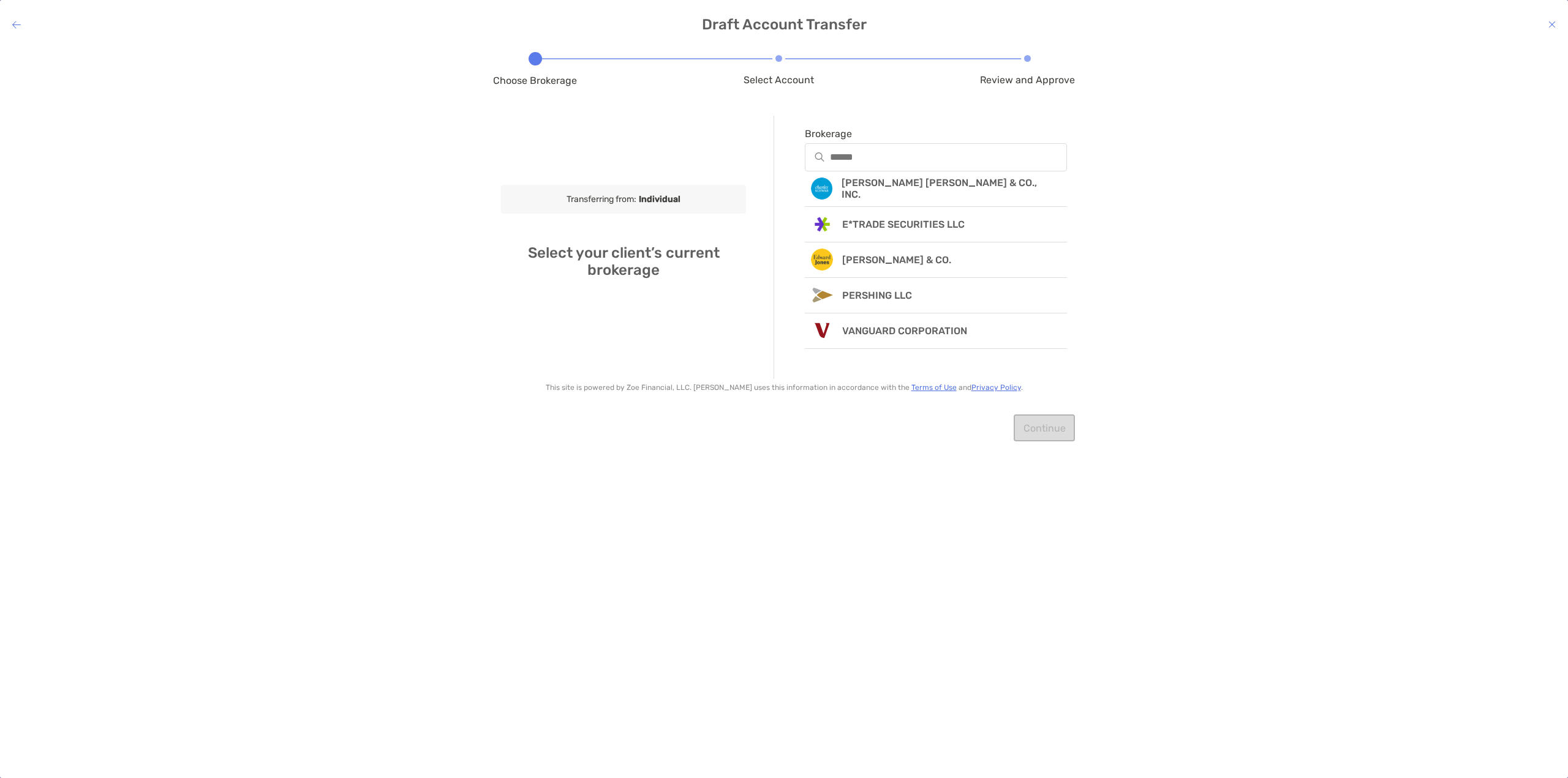
click at [1552, 24] on icon at bounding box center [1552, 24] width 8 height 9
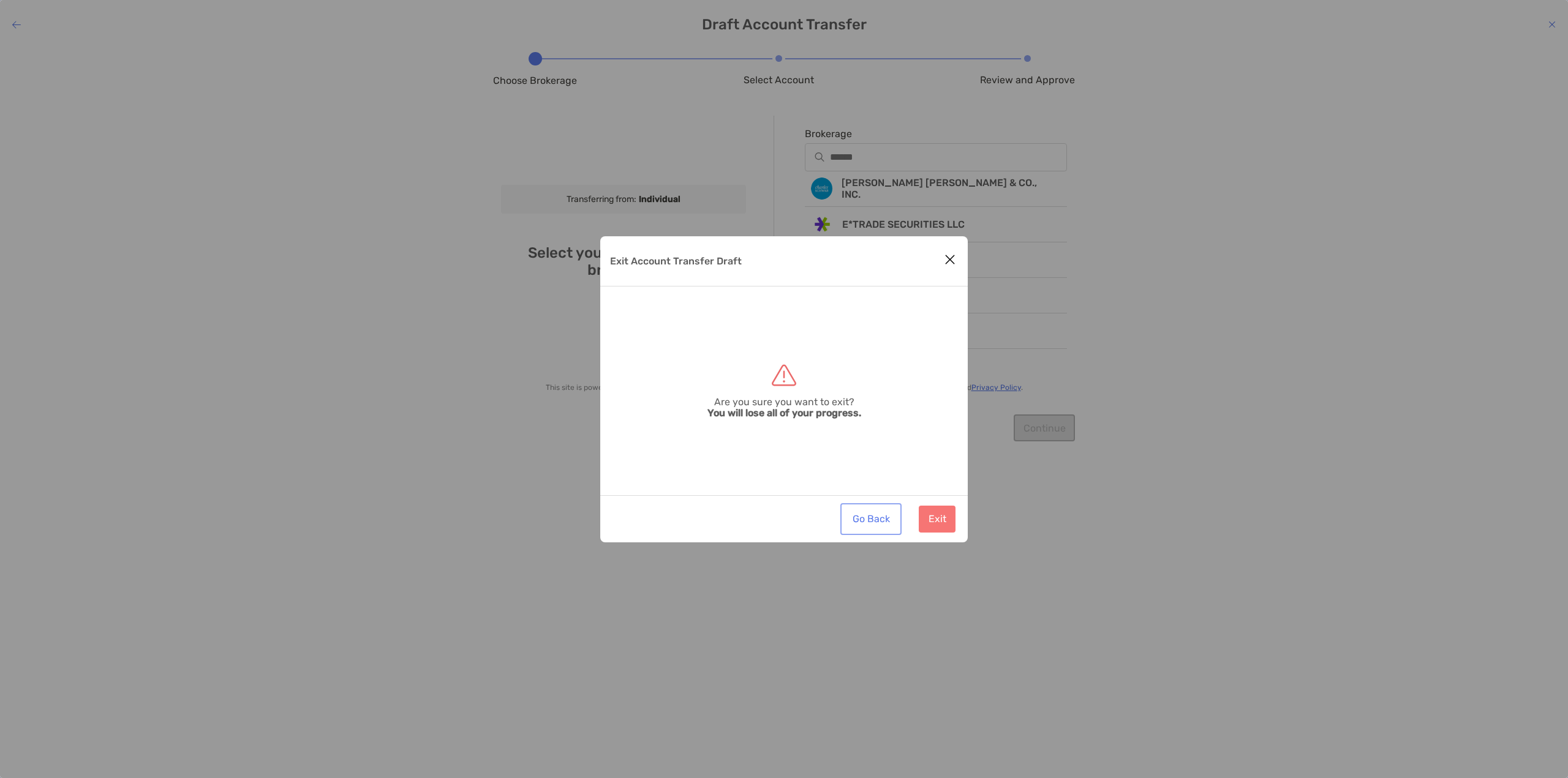
click at [866, 523] on button "Go Back" at bounding box center [871, 519] width 56 height 27
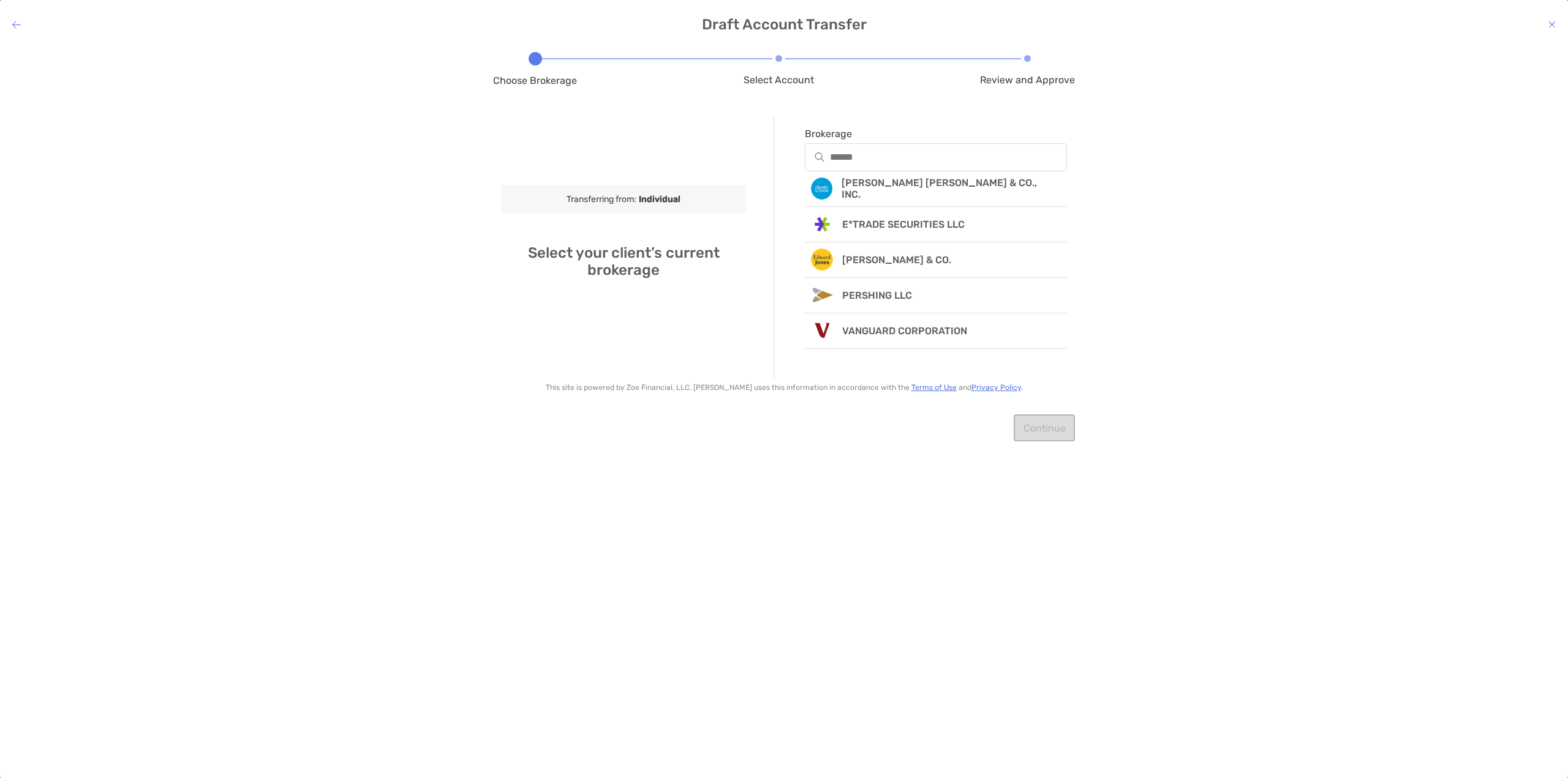
click at [1554, 24] on icon at bounding box center [1552, 24] width 8 height 9
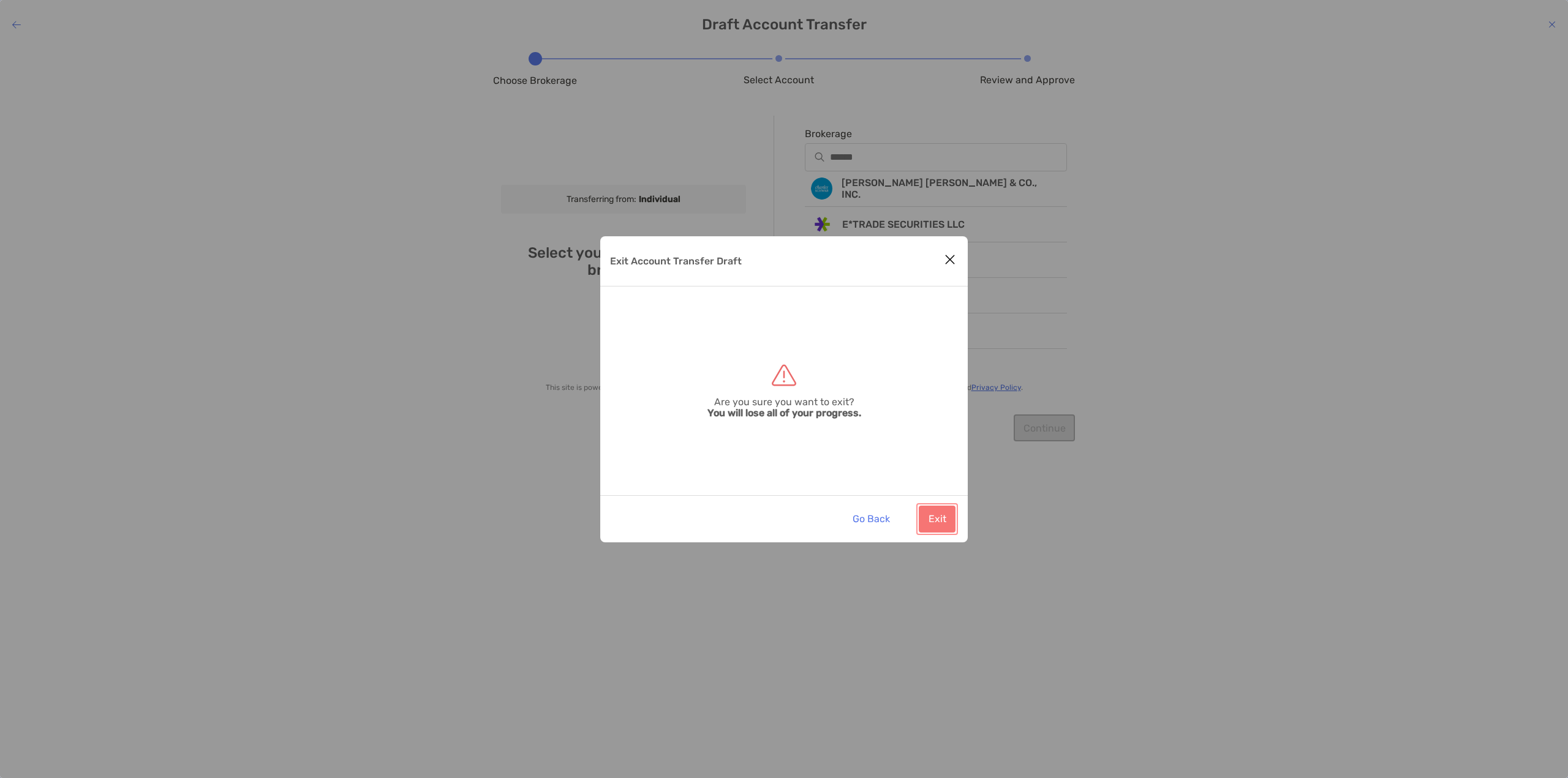
click at [944, 518] on button "Exit" at bounding box center [936, 519] width 37 height 27
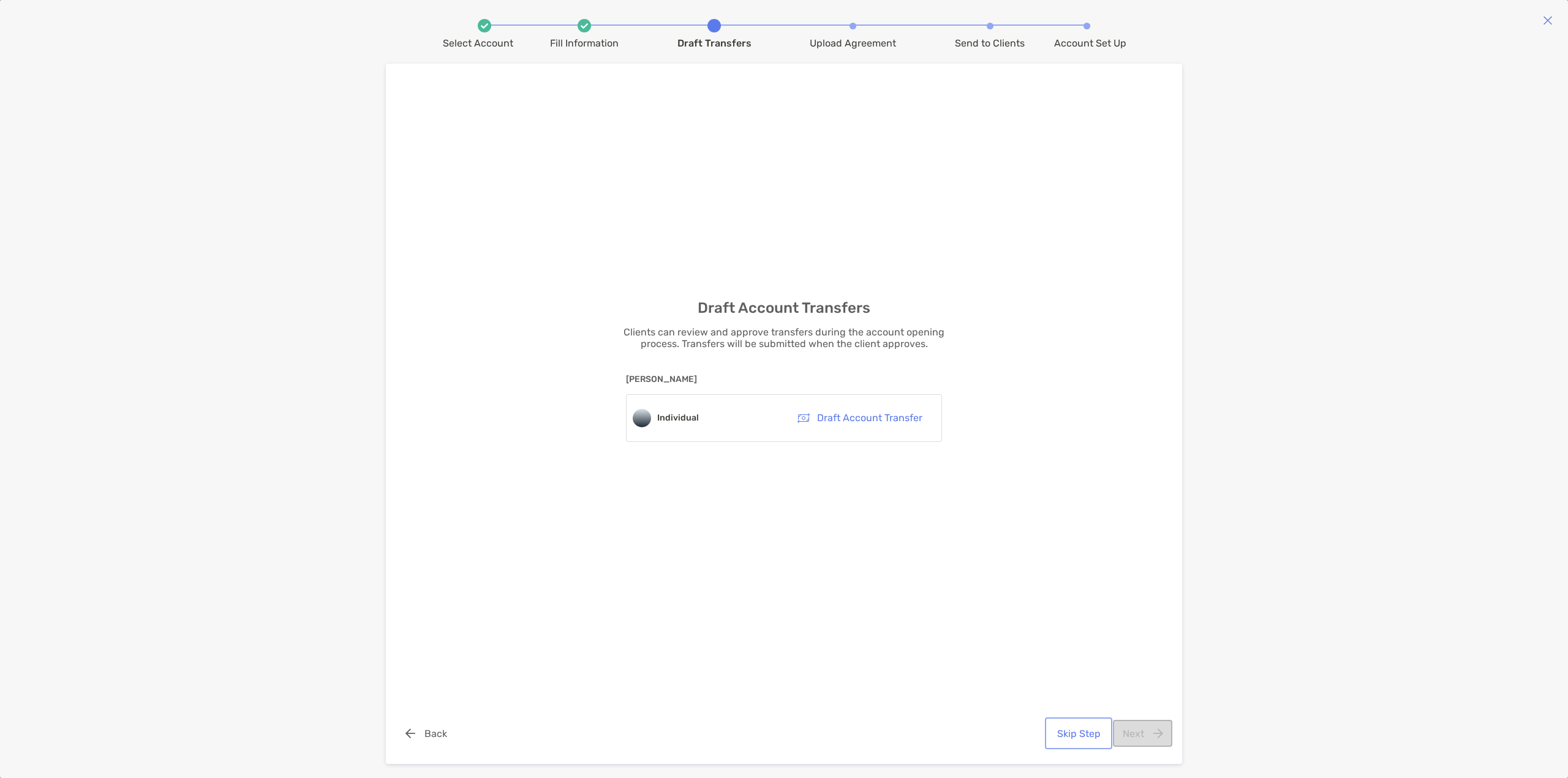
click at [1073, 734] on button "Skip Step" at bounding box center [1078, 734] width 62 height 27
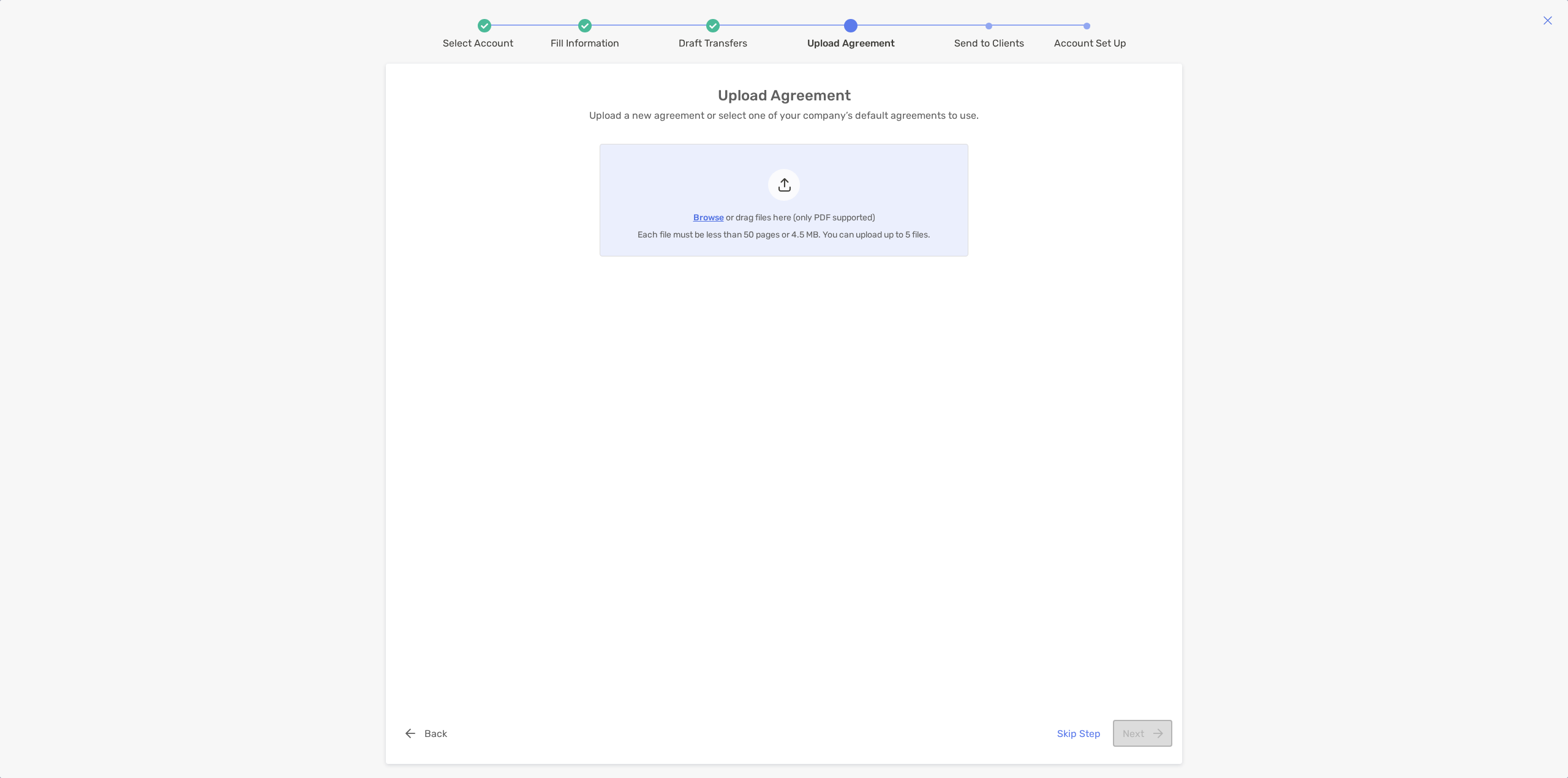
click at [703, 217] on span "Browse" at bounding box center [709, 217] width 31 height 10
click at [600, 217] on input "Browse or drag files here (only PDF supported) Each file must be less than 50 p…" at bounding box center [600, 200] width 0 height 112
click at [711, 218] on span "Browse" at bounding box center [709, 217] width 31 height 10
click at [600, 218] on input "Browse or drag files here (only PDF supported) Each file must be less than 50 p…" at bounding box center [600, 200] width 0 height 112
click at [1131, 734] on button "Next" at bounding box center [1143, 734] width 60 height 27
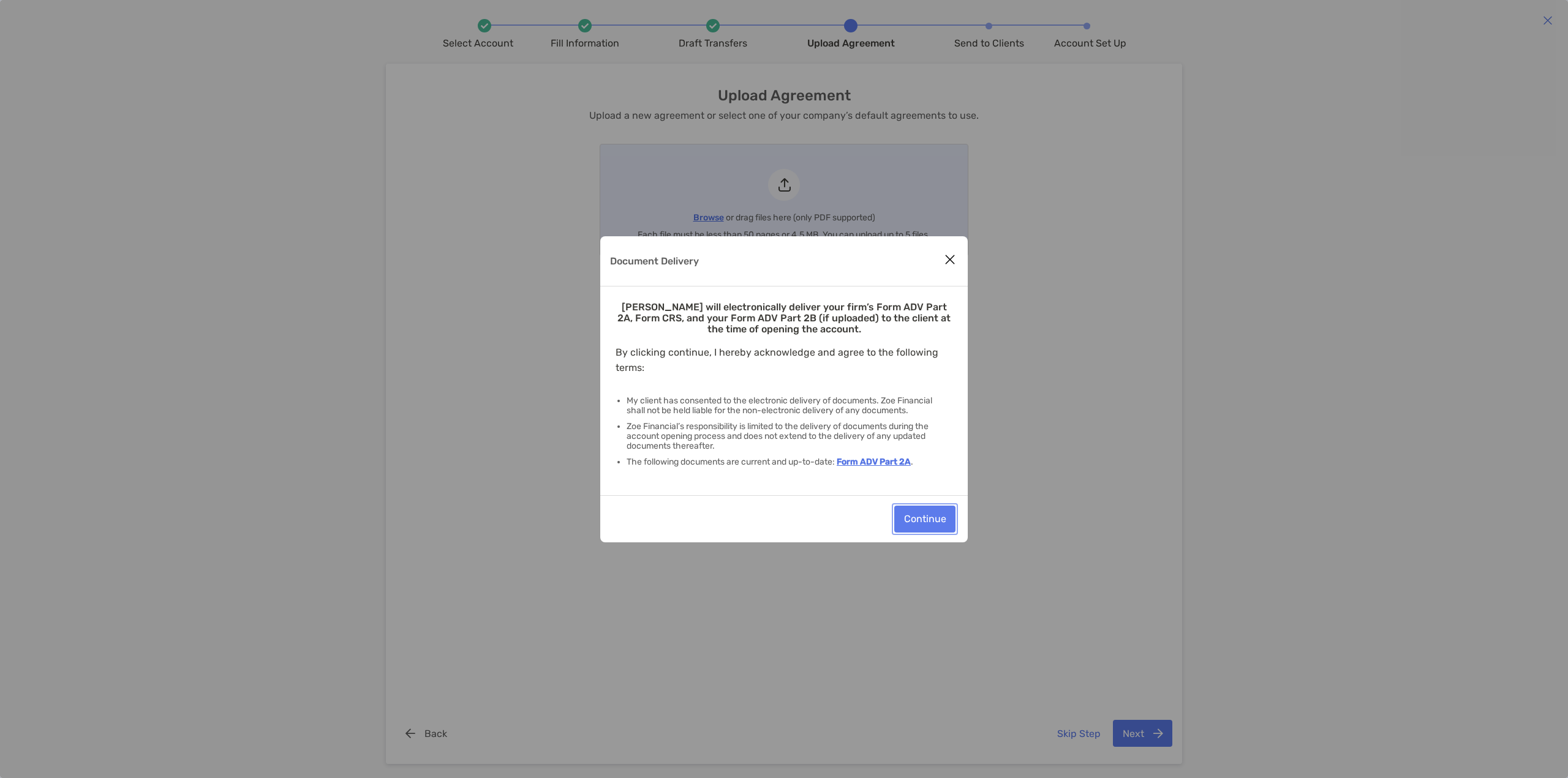
click at [932, 527] on button "Continue" at bounding box center [925, 519] width 61 height 27
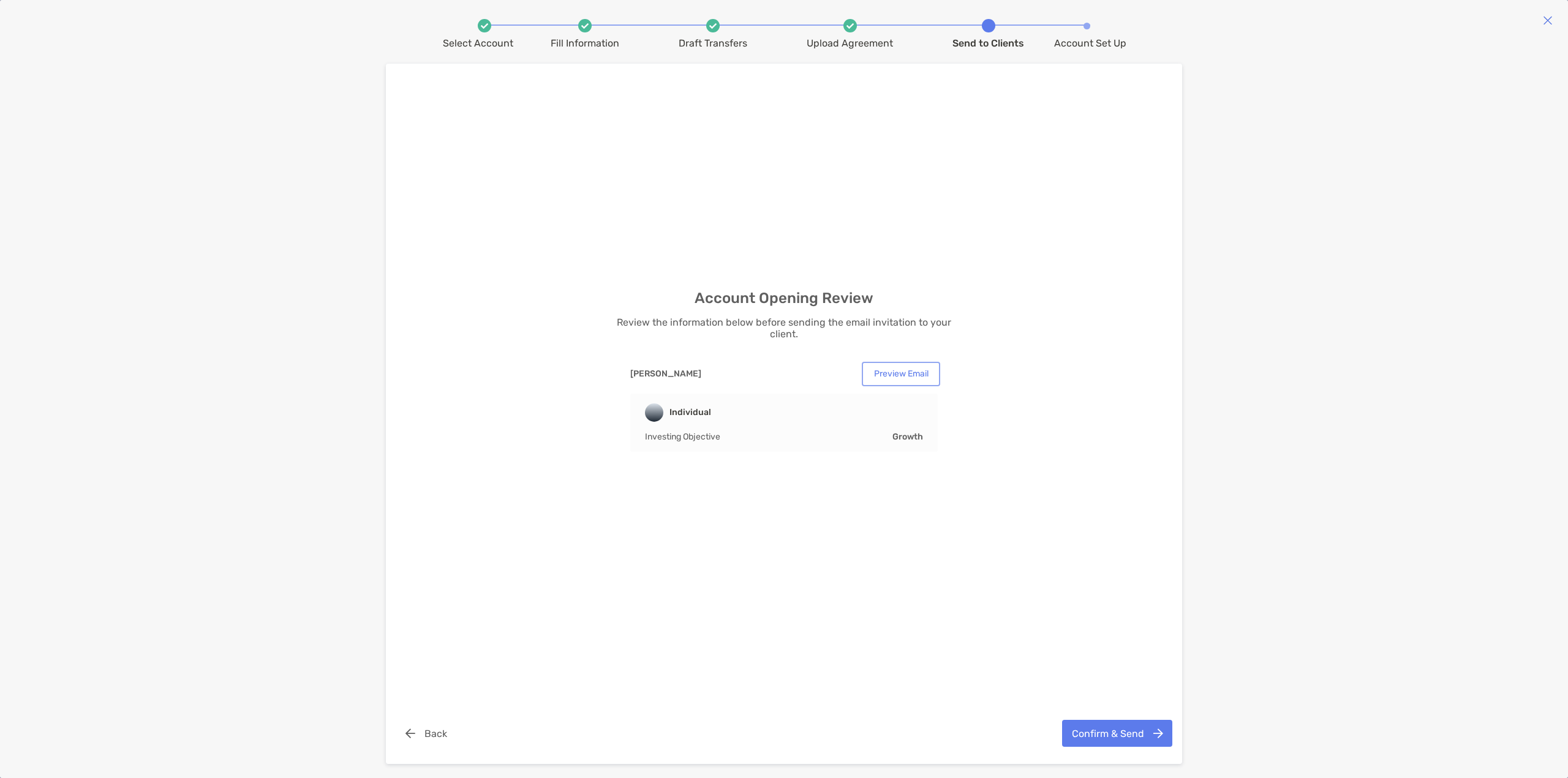
click at [913, 375] on button "Preview Email" at bounding box center [901, 373] width 73 height 20
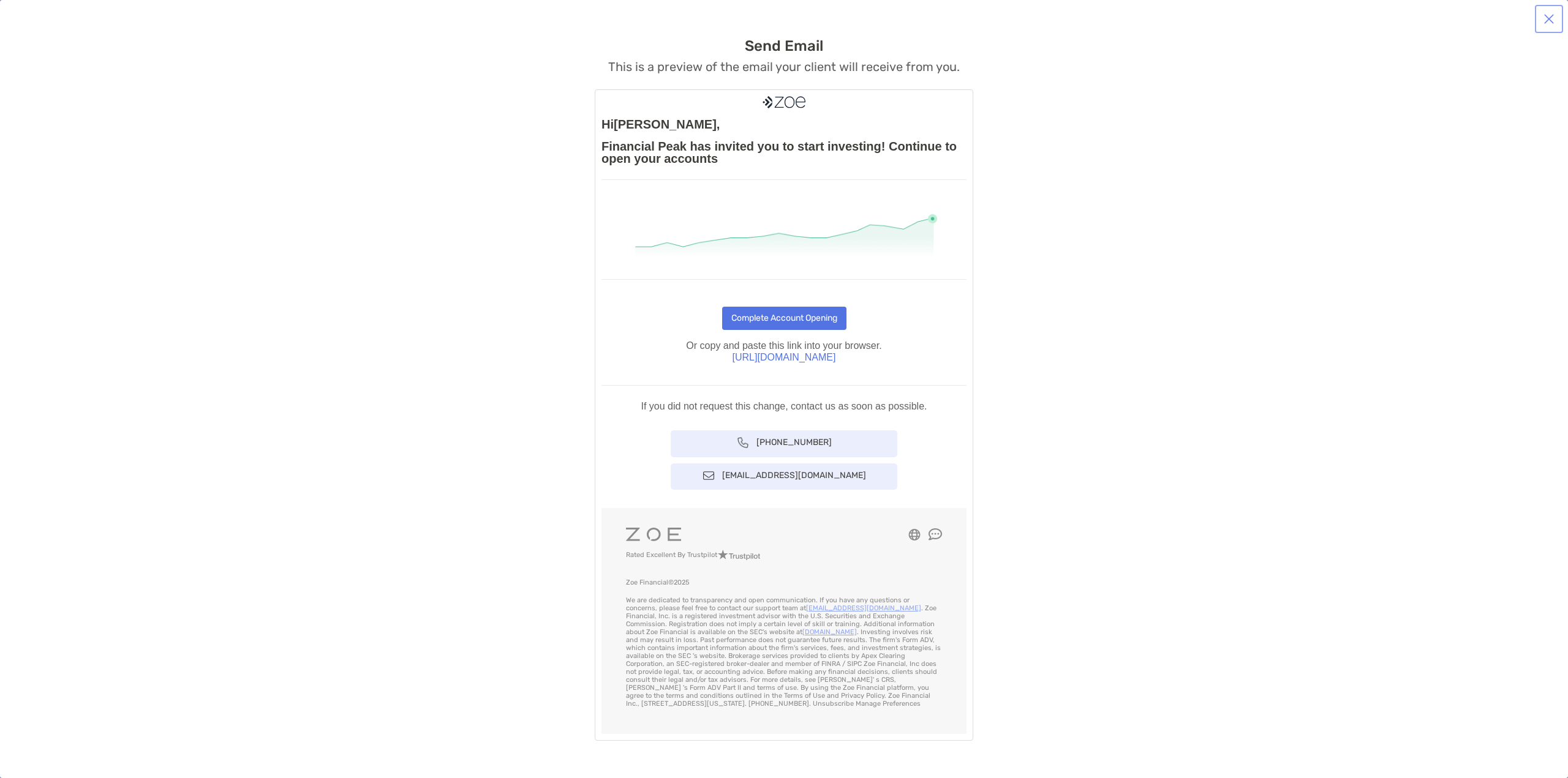
click at [1550, 18] on button "button" at bounding box center [1548, 19] width 23 height 23
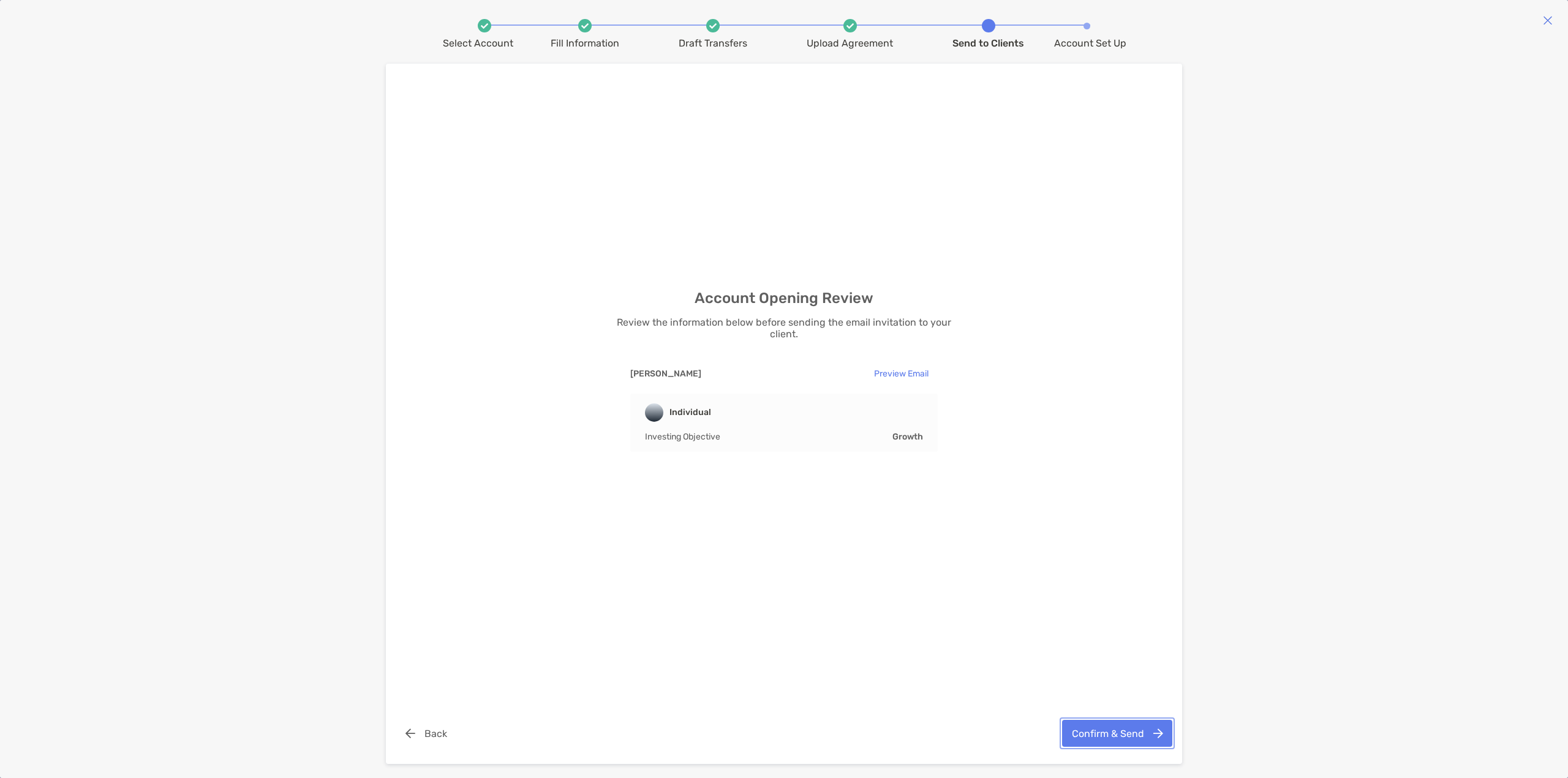
click at [1104, 738] on button "Confirm & Send" at bounding box center [1117, 734] width 110 height 27
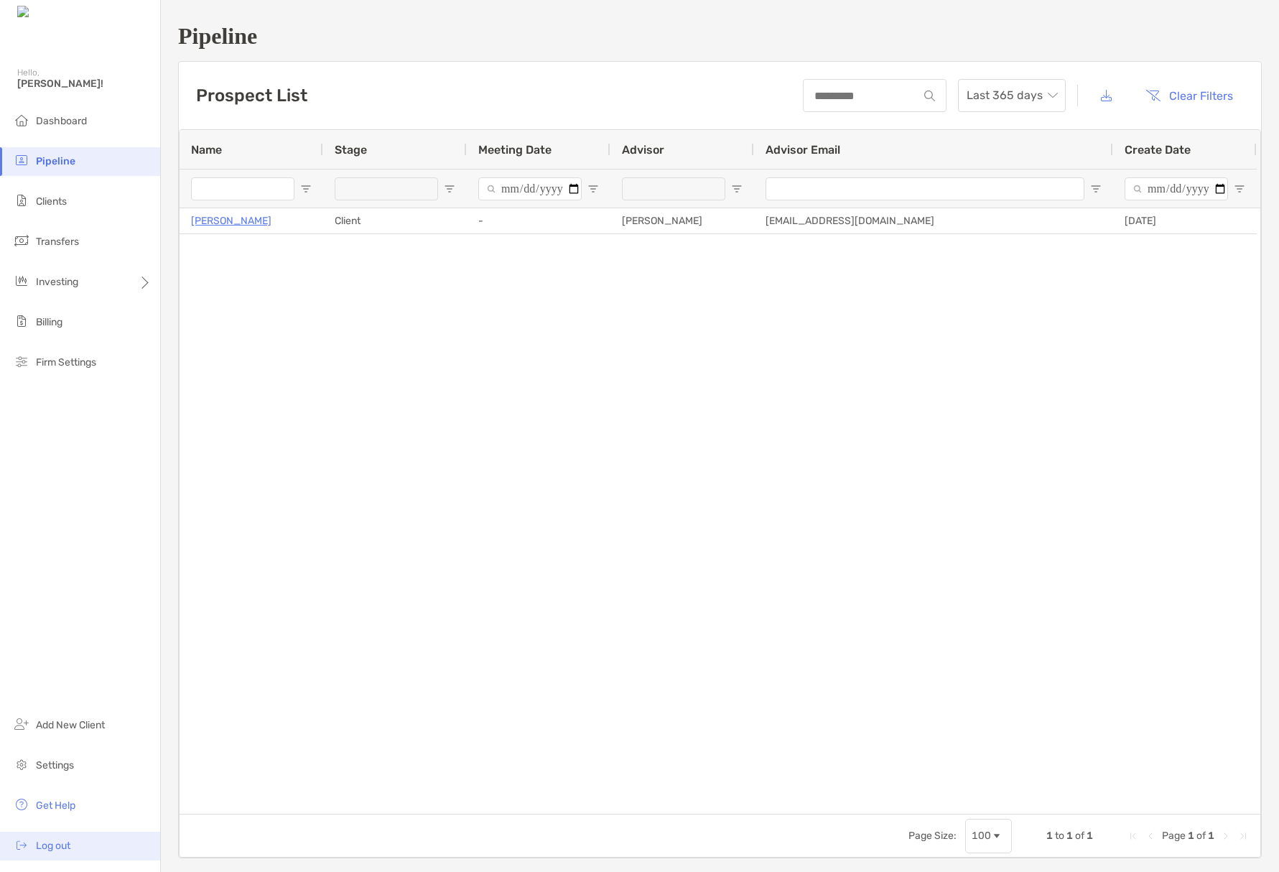
click at [55, 843] on span "Log out" at bounding box center [53, 846] width 34 height 12
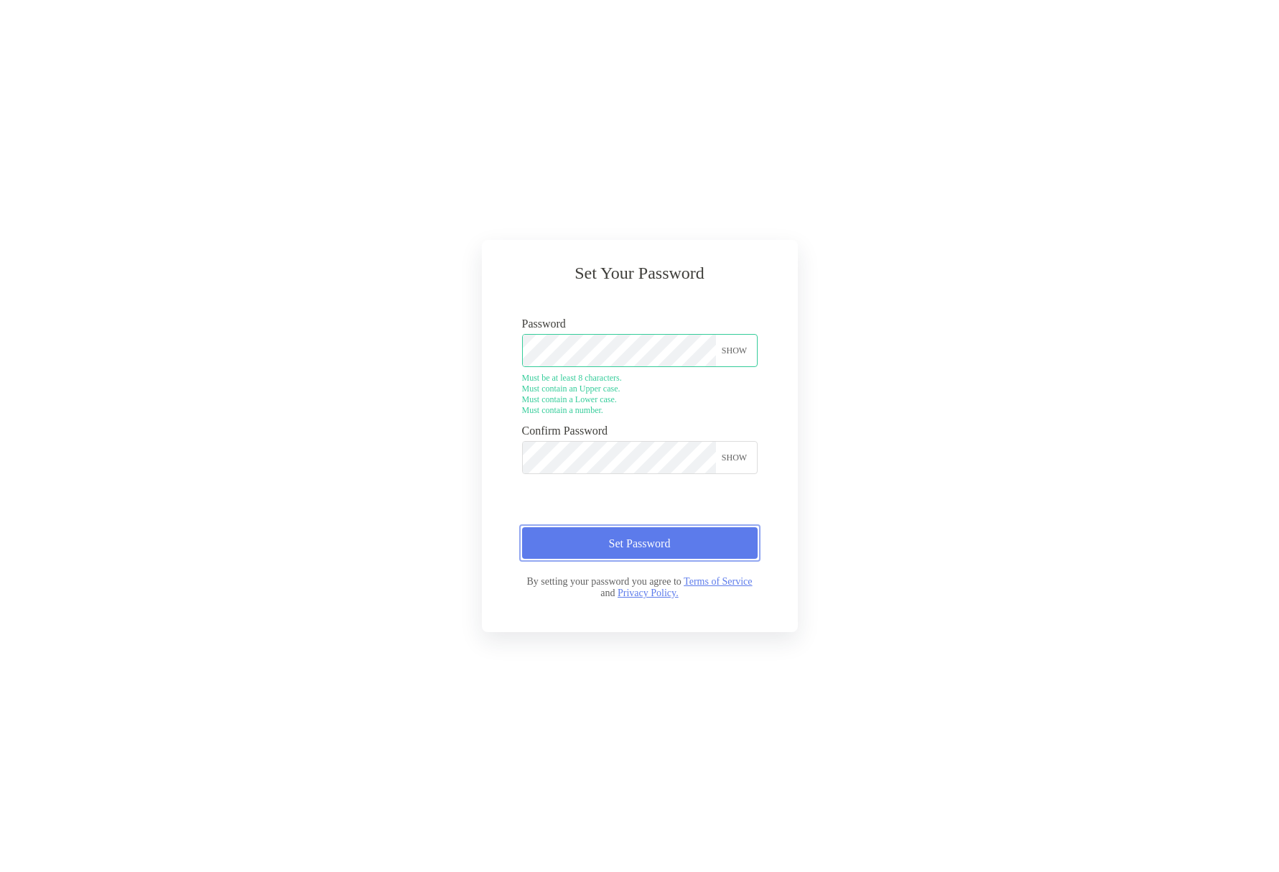
click at [538, 552] on button "Set Password" at bounding box center [640, 543] width 236 height 32
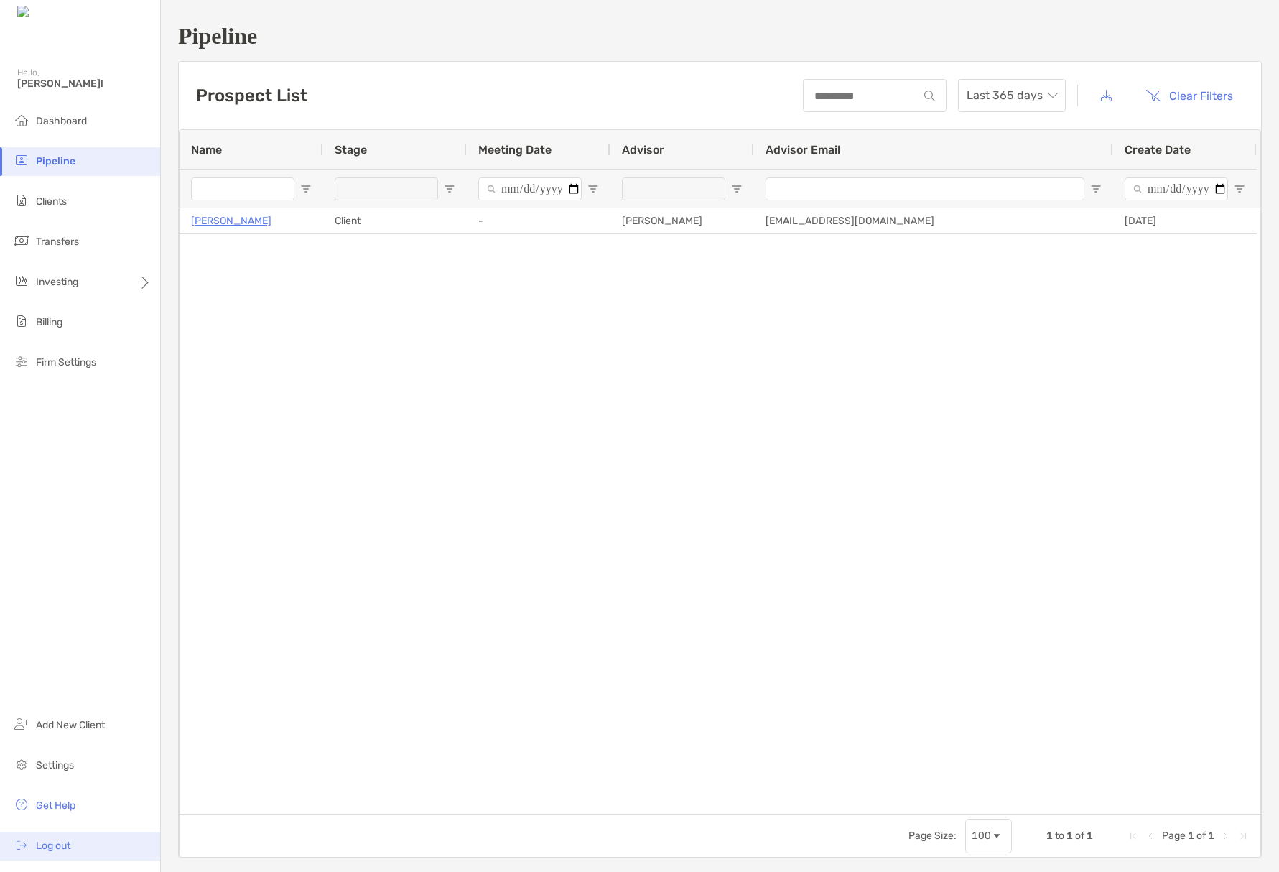
click at [48, 846] on span "Log out" at bounding box center [53, 846] width 34 height 12
